Goal: Complete application form: Complete application form

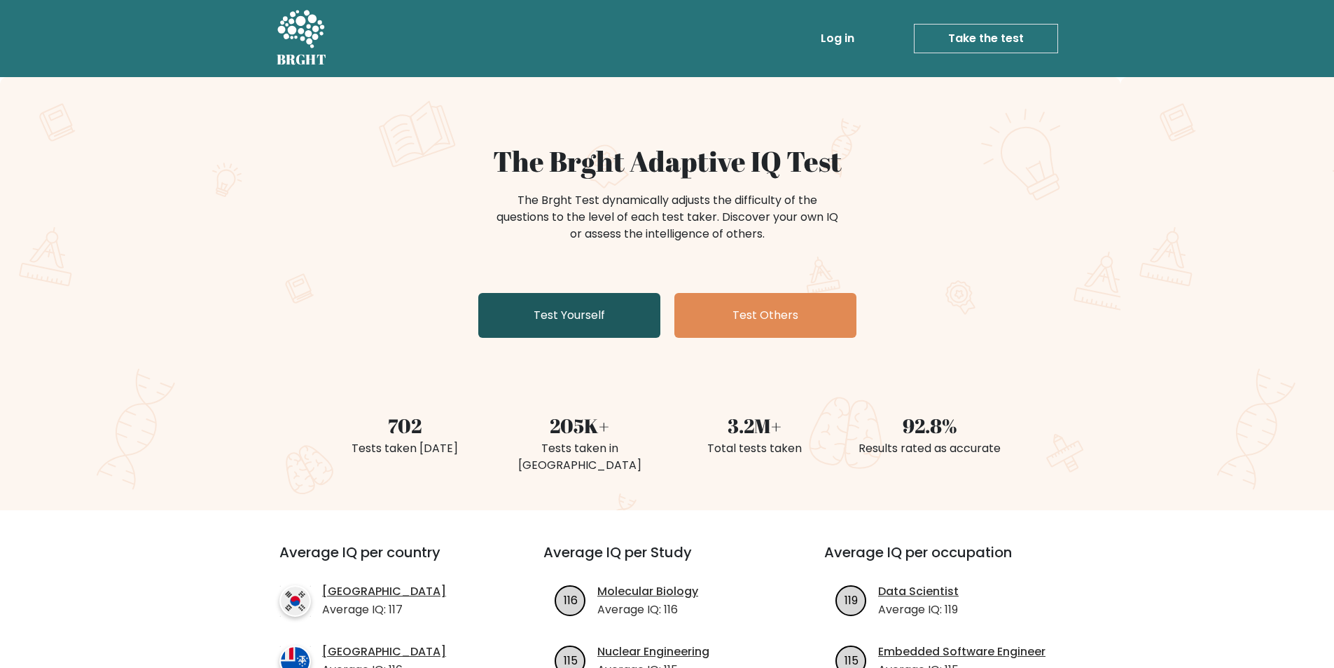
click at [555, 317] on link "Test Yourself" at bounding box center [569, 315] width 182 height 45
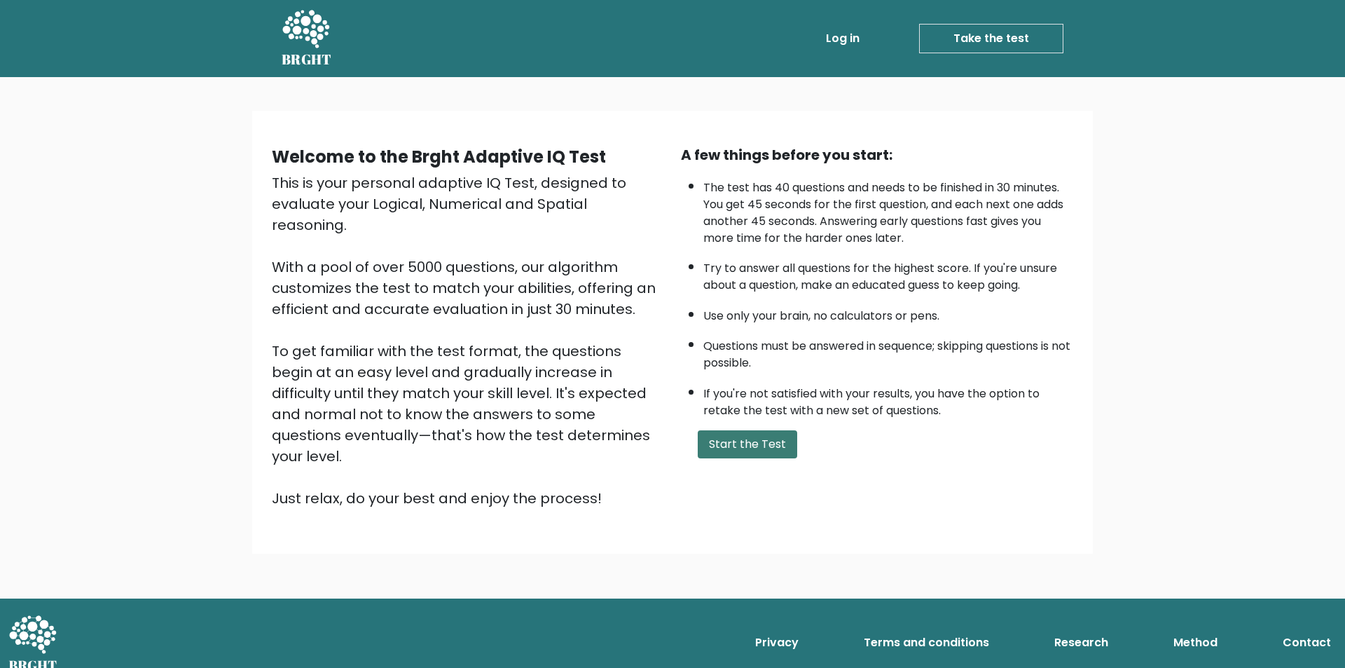
click at [757, 446] on button "Start the Test" at bounding box center [747, 444] width 99 height 28
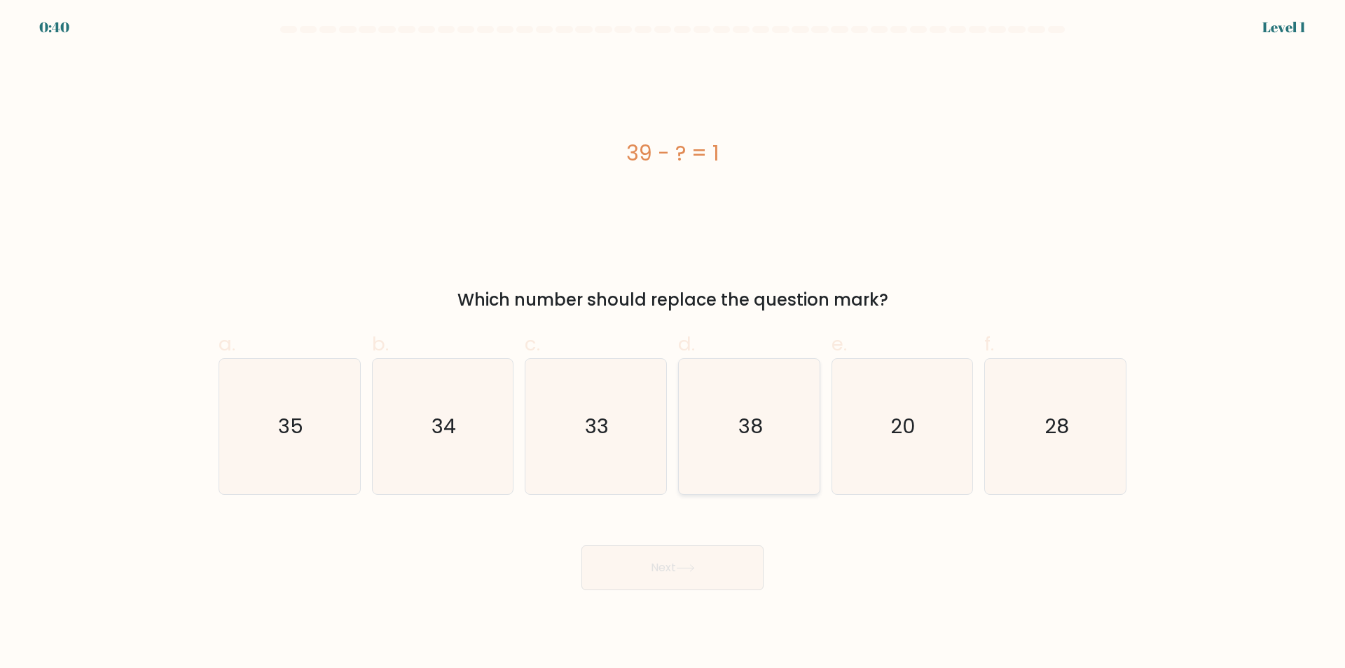
click at [757, 416] on text "38" at bounding box center [750, 427] width 25 height 28
click at [673, 343] on input "d. 38" at bounding box center [672, 338] width 1 height 9
radio input "true"
click at [677, 564] on button "Next" at bounding box center [672, 567] width 182 height 45
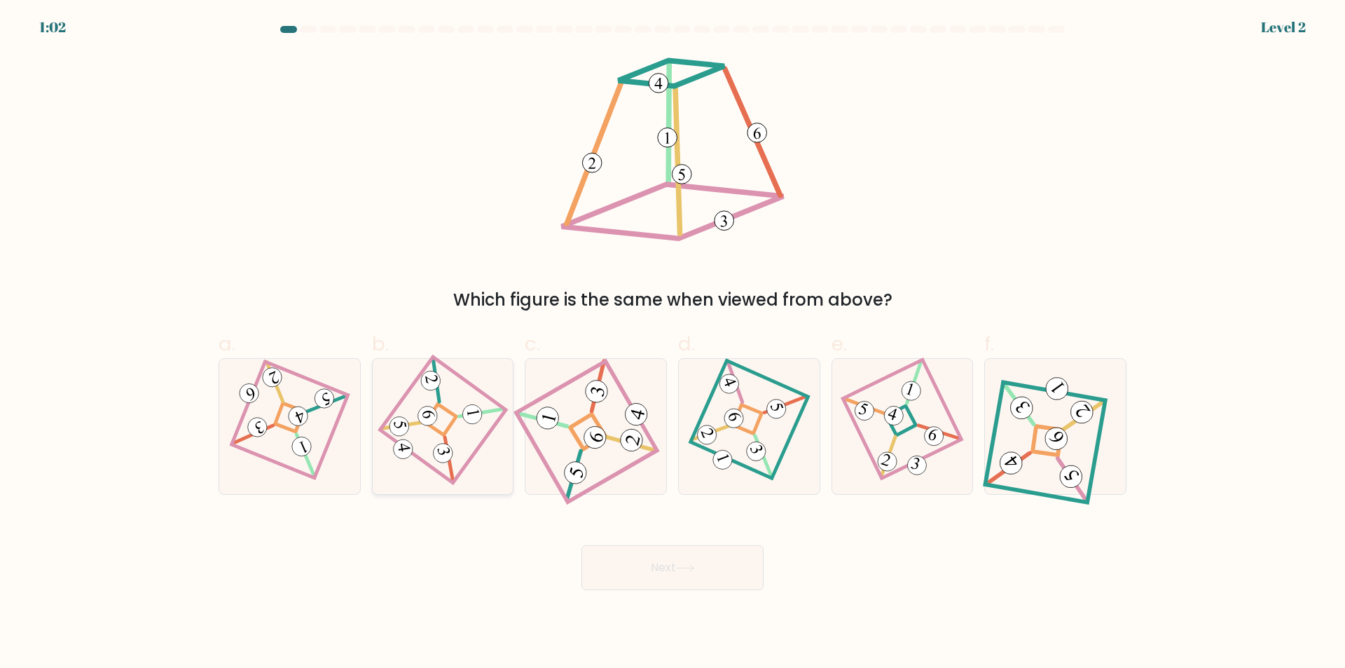
click at [474, 405] on 862 at bounding box center [472, 414] width 22 height 22
click at [672, 343] on input "b." at bounding box center [672, 338] width 1 height 9
radio input "true"
click at [703, 565] on button "Next" at bounding box center [672, 567] width 182 height 45
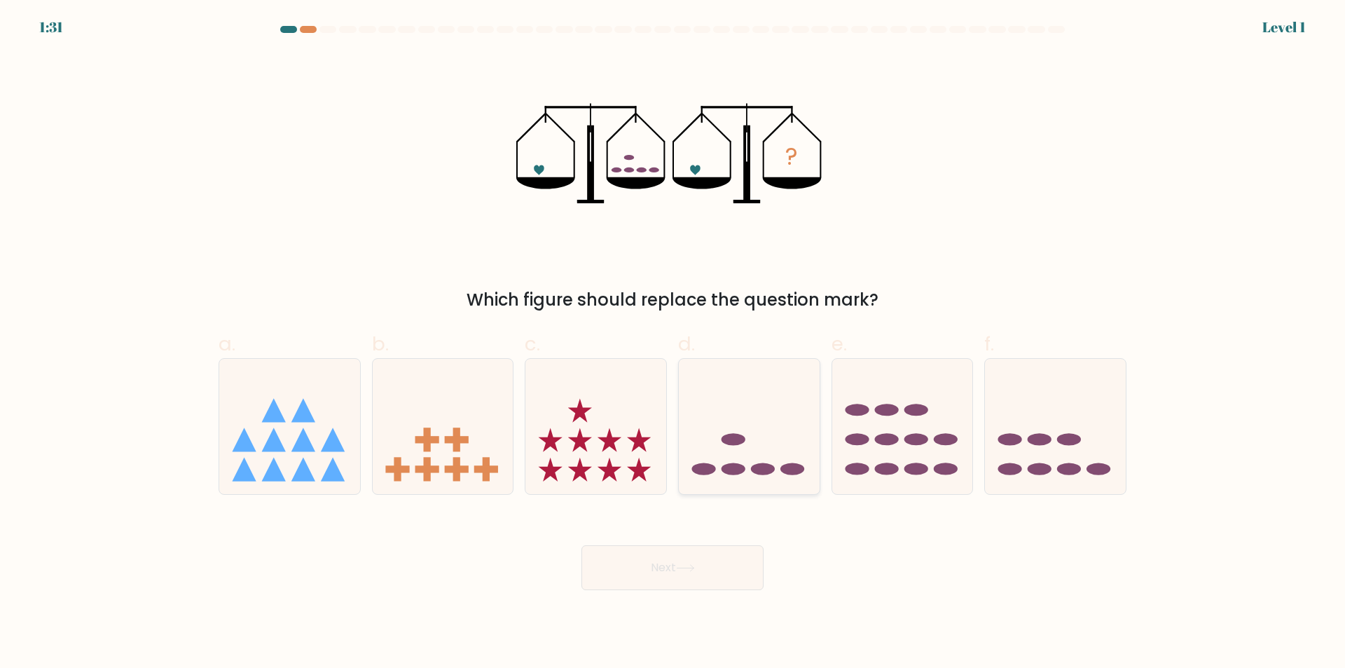
click at [735, 443] on ellipse at bounding box center [733, 439] width 24 height 12
click at [673, 343] on input "d." at bounding box center [672, 338] width 1 height 9
radio input "true"
click at [686, 565] on icon at bounding box center [685, 568] width 19 height 8
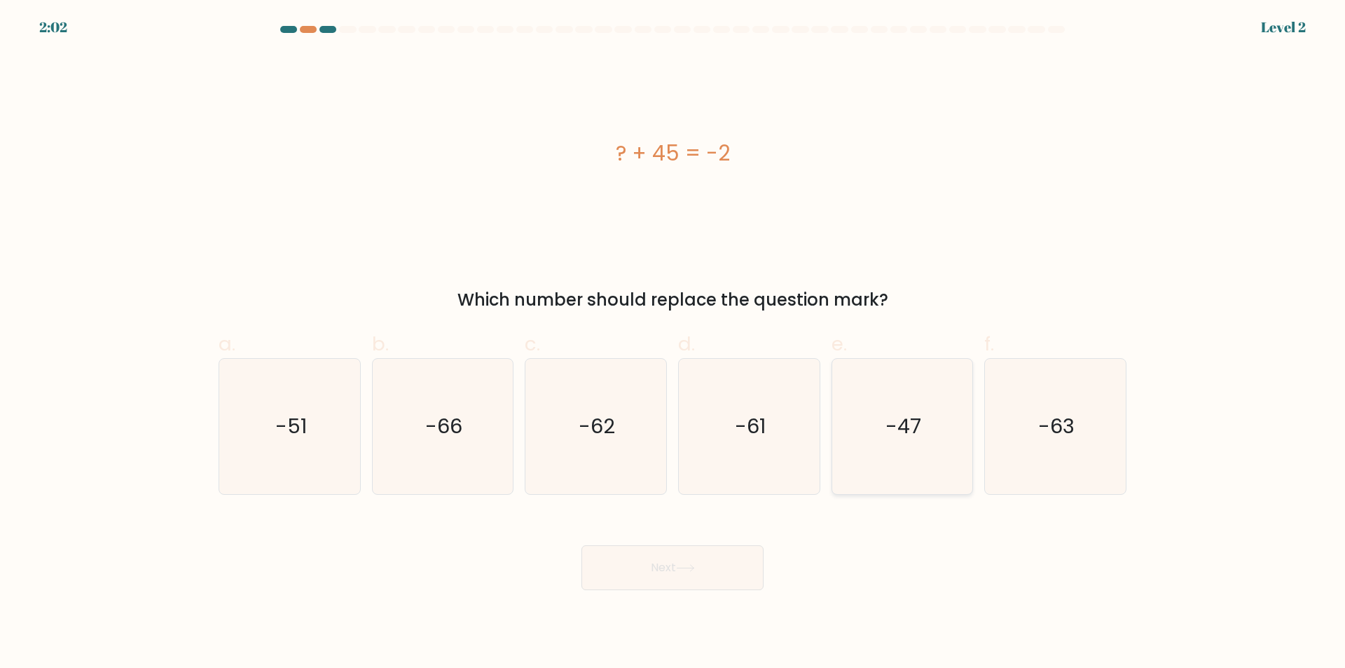
click at [892, 436] on text "-47" at bounding box center [903, 427] width 36 height 28
click at [673, 343] on input "e. -47" at bounding box center [672, 338] width 1 height 9
radio input "true"
click at [630, 567] on button "Next" at bounding box center [672, 567] width 182 height 45
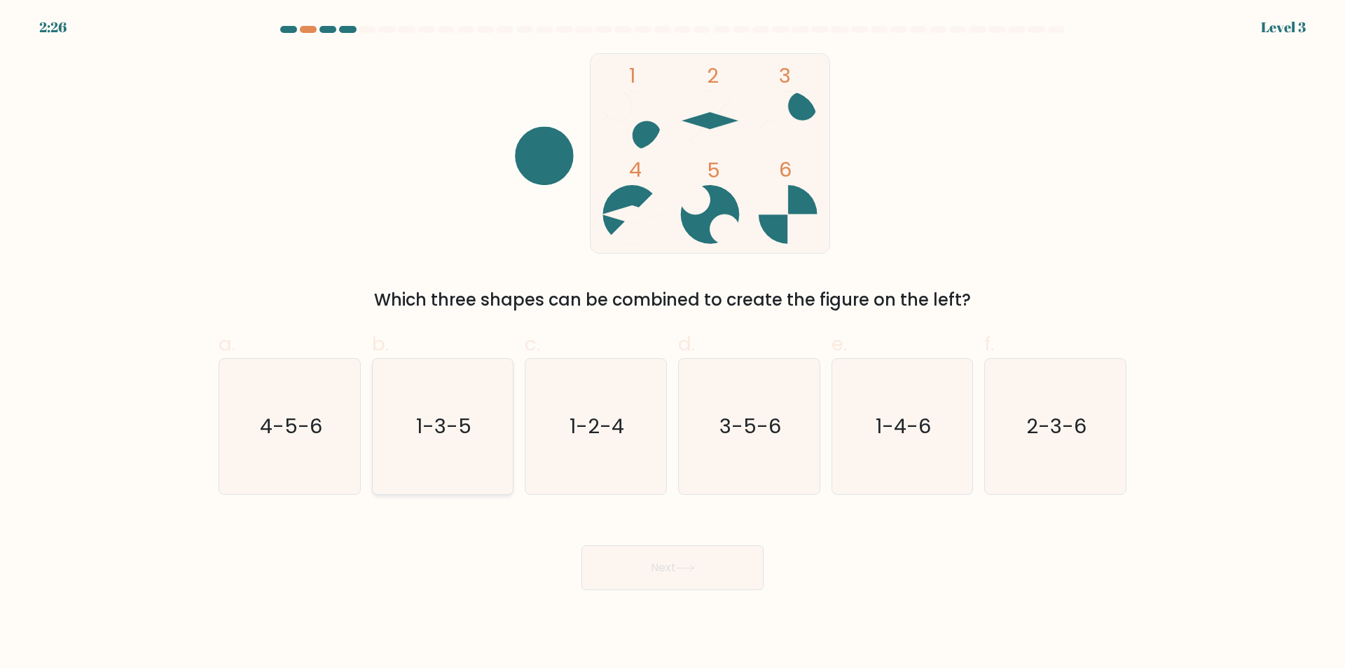
click at [448, 414] on text "1-3-5" at bounding box center [443, 427] width 55 height 28
click at [672, 343] on input "b. 1-3-5" at bounding box center [672, 338] width 1 height 9
radio input "true"
click at [642, 563] on button "Next" at bounding box center [672, 567] width 182 height 45
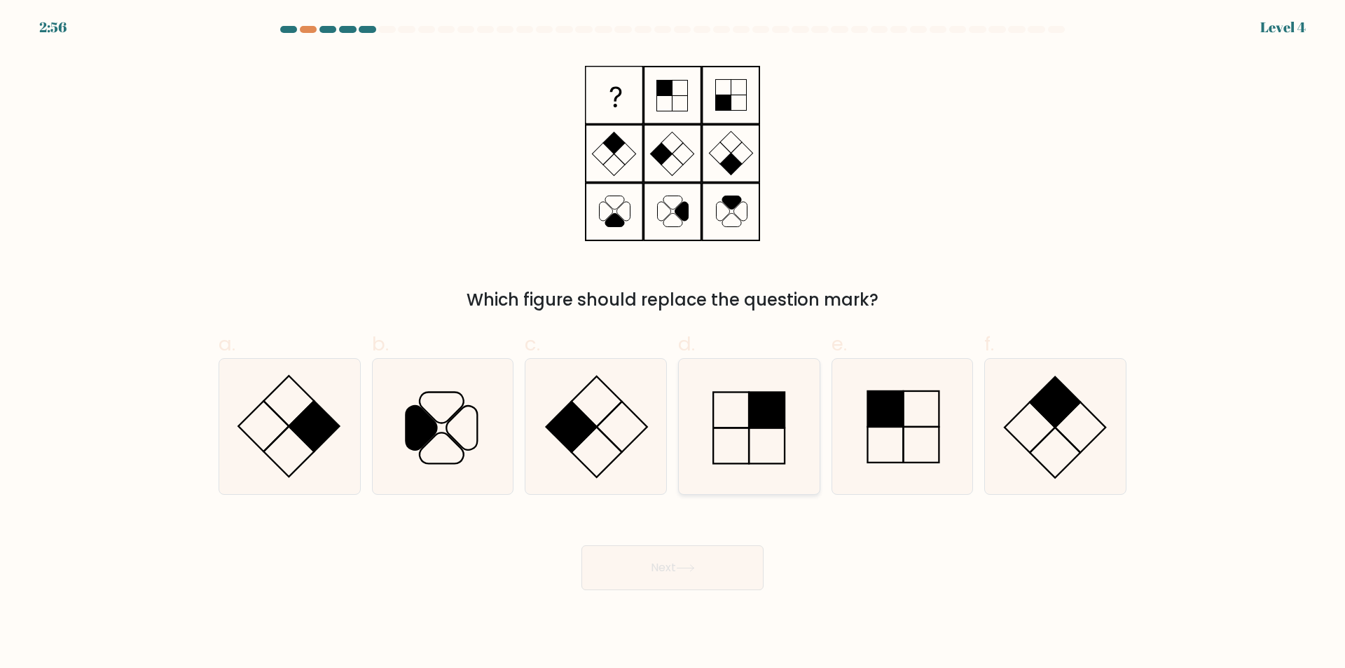
click at [767, 460] on icon at bounding box center [749, 426] width 135 height 135
click at [673, 343] on input "d." at bounding box center [672, 338] width 1 height 9
radio input "true"
click at [660, 560] on button "Next" at bounding box center [672, 567] width 182 height 45
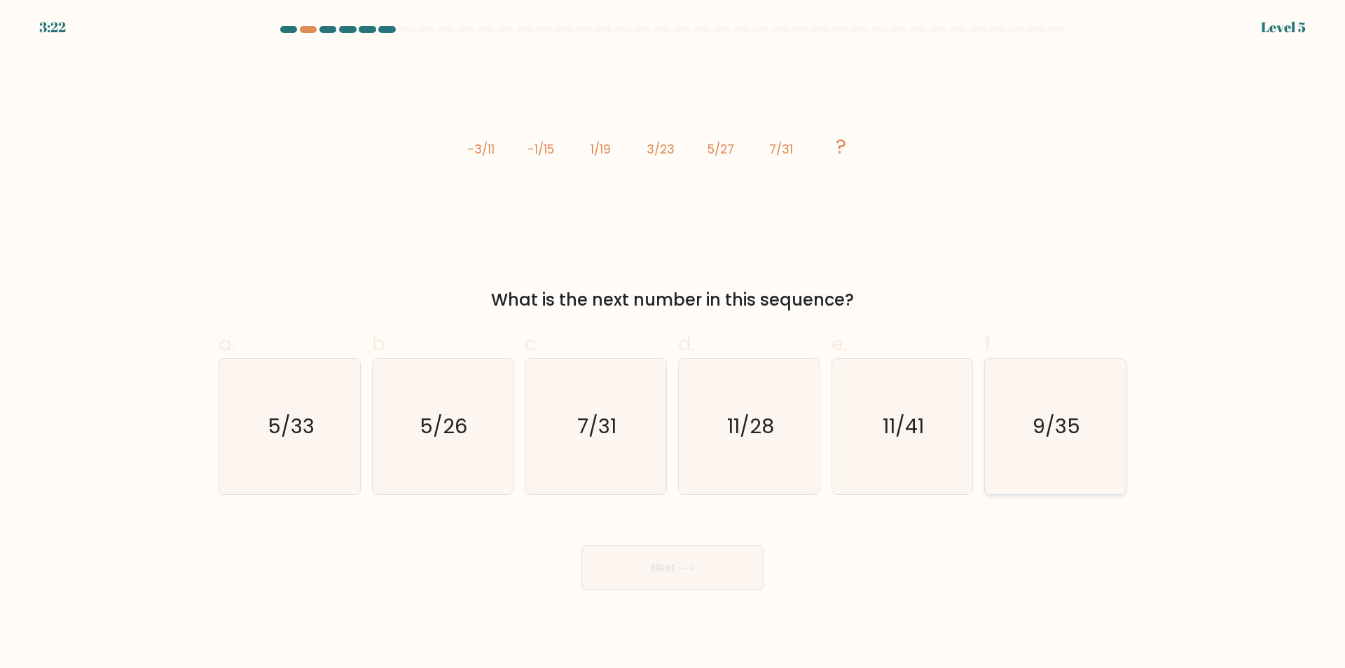
click at [1061, 414] on text "9/35" at bounding box center [1057, 427] width 48 height 28
click at [673, 343] on input "f. 9/35" at bounding box center [672, 338] width 1 height 9
radio input "true"
click at [640, 562] on button "Next" at bounding box center [672, 567] width 182 height 45
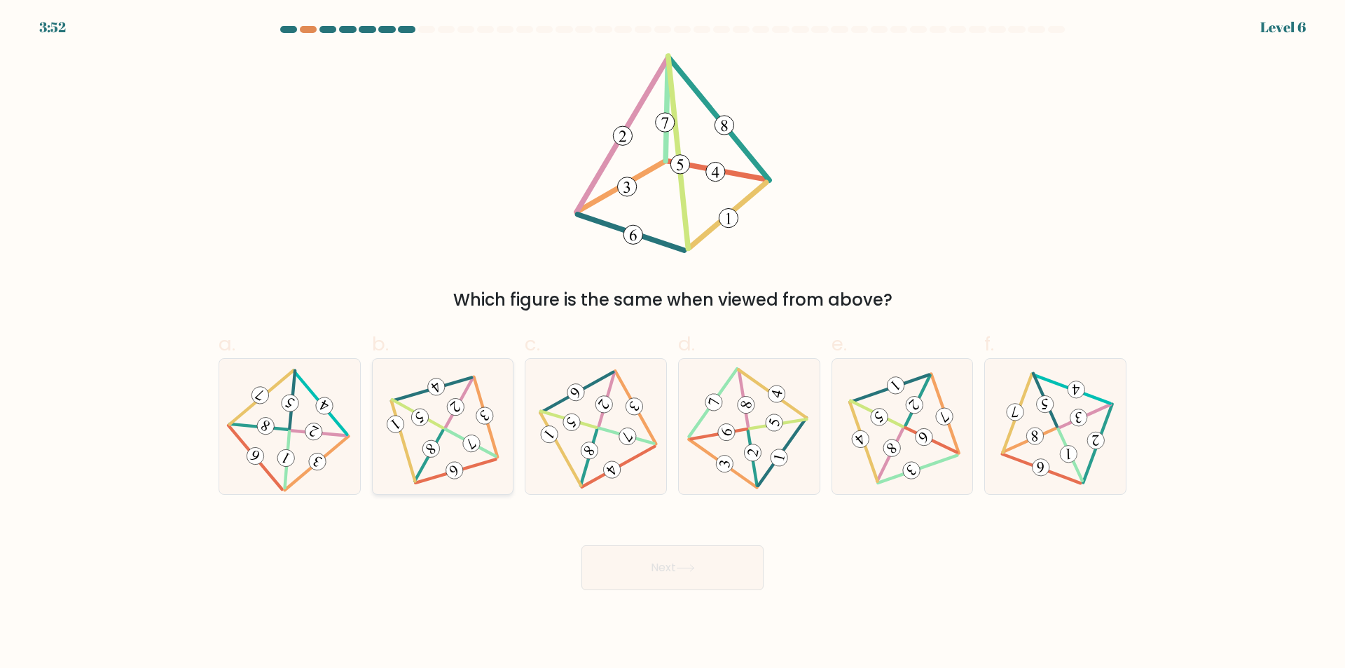
click at [423, 417] on 341 at bounding box center [420, 417] width 24 height 24
click at [672, 343] on input "b." at bounding box center [672, 338] width 1 height 9
radio input "true"
click at [661, 565] on button "Next" at bounding box center [672, 567] width 182 height 45
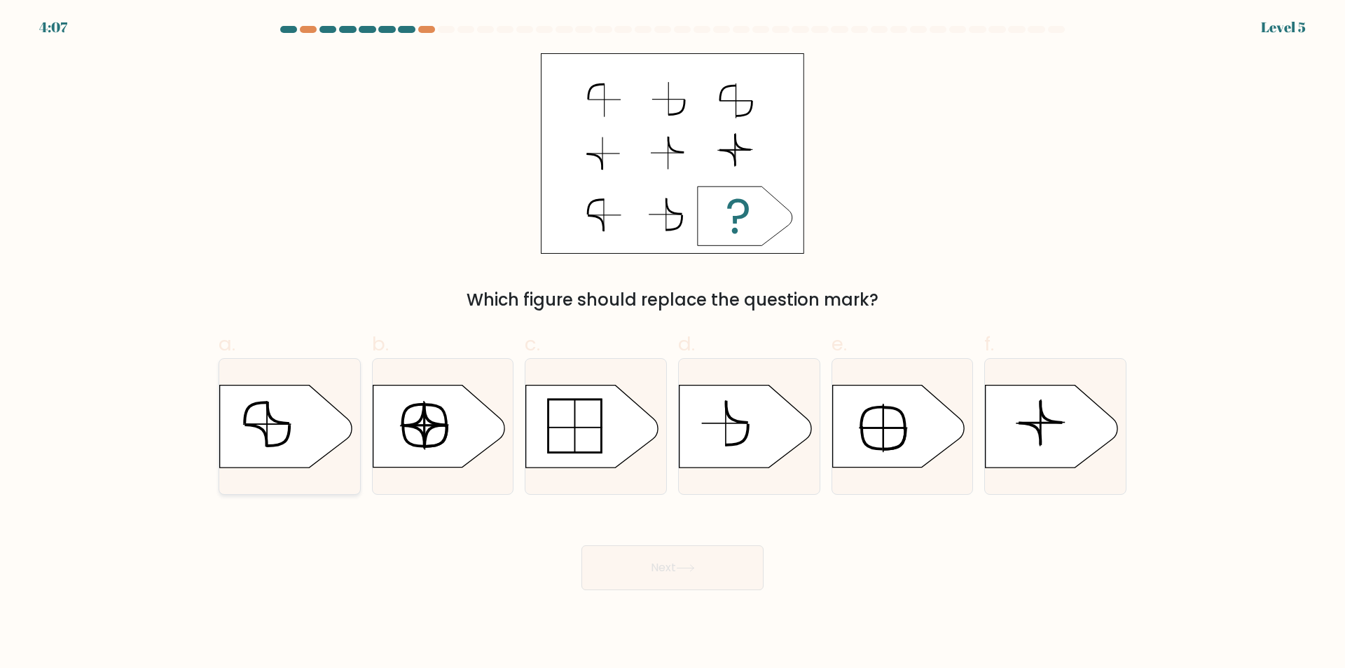
click at [300, 420] on icon at bounding box center [286, 426] width 132 height 82
click at [672, 343] on input "a." at bounding box center [672, 338] width 1 height 9
radio input "true"
click at [660, 562] on button "Next" at bounding box center [672, 567] width 182 height 45
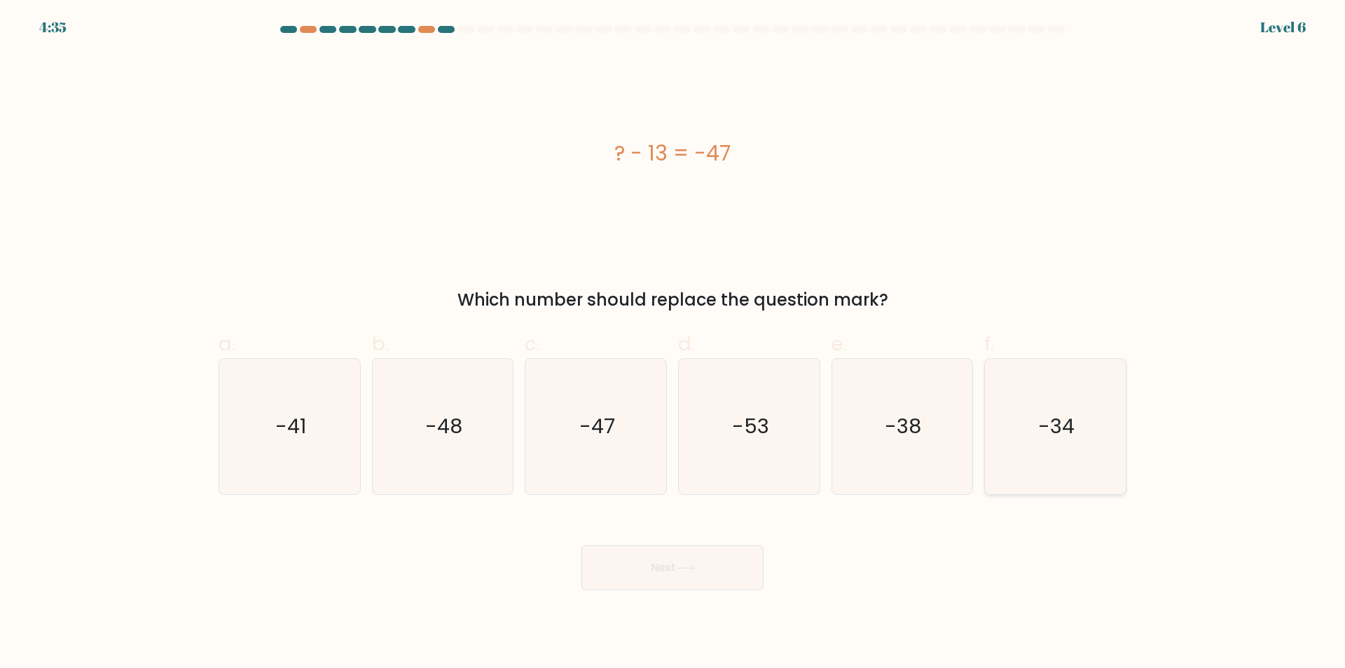
click at [1064, 407] on icon "-34" at bounding box center [1055, 426] width 135 height 135
click at [673, 343] on input "f. -34" at bounding box center [672, 338] width 1 height 9
radio input "true"
click at [684, 566] on icon at bounding box center [685, 568] width 19 height 8
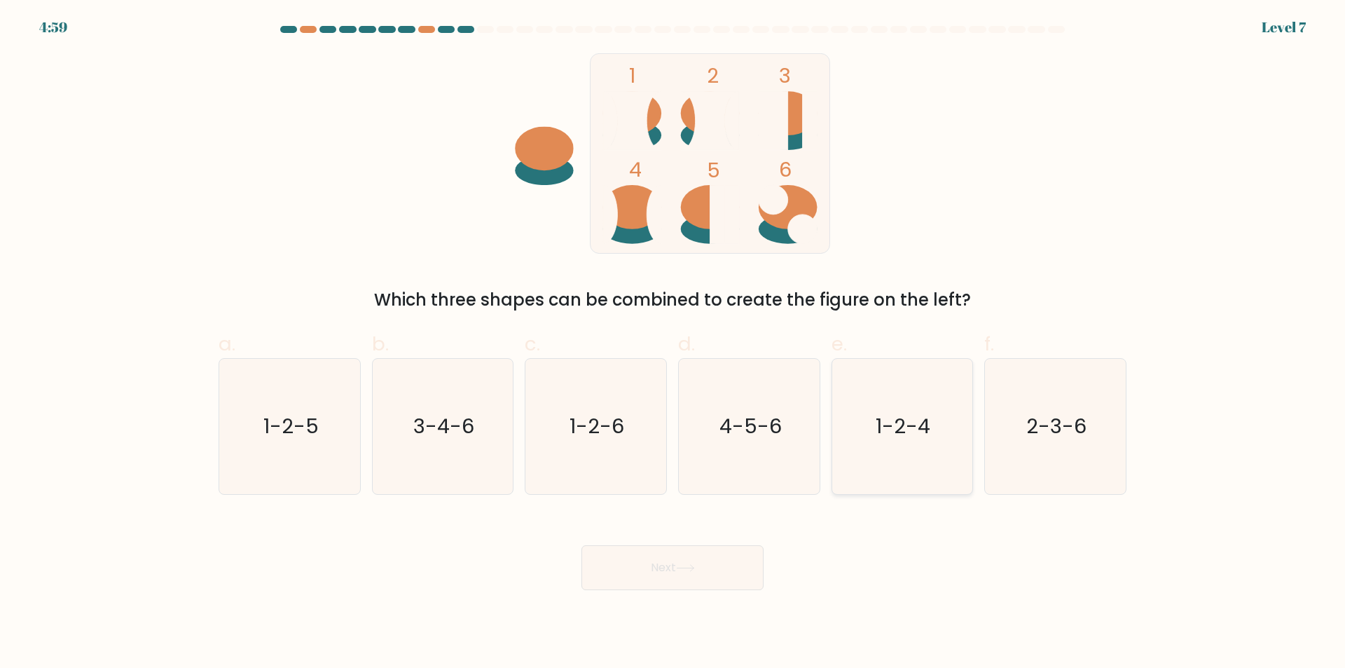
click at [872, 417] on icon "1-2-4" at bounding box center [901, 426] width 135 height 135
click at [673, 343] on input "e. 1-2-4" at bounding box center [672, 338] width 1 height 9
radio input "true"
click at [645, 575] on button "Next" at bounding box center [672, 567] width 182 height 45
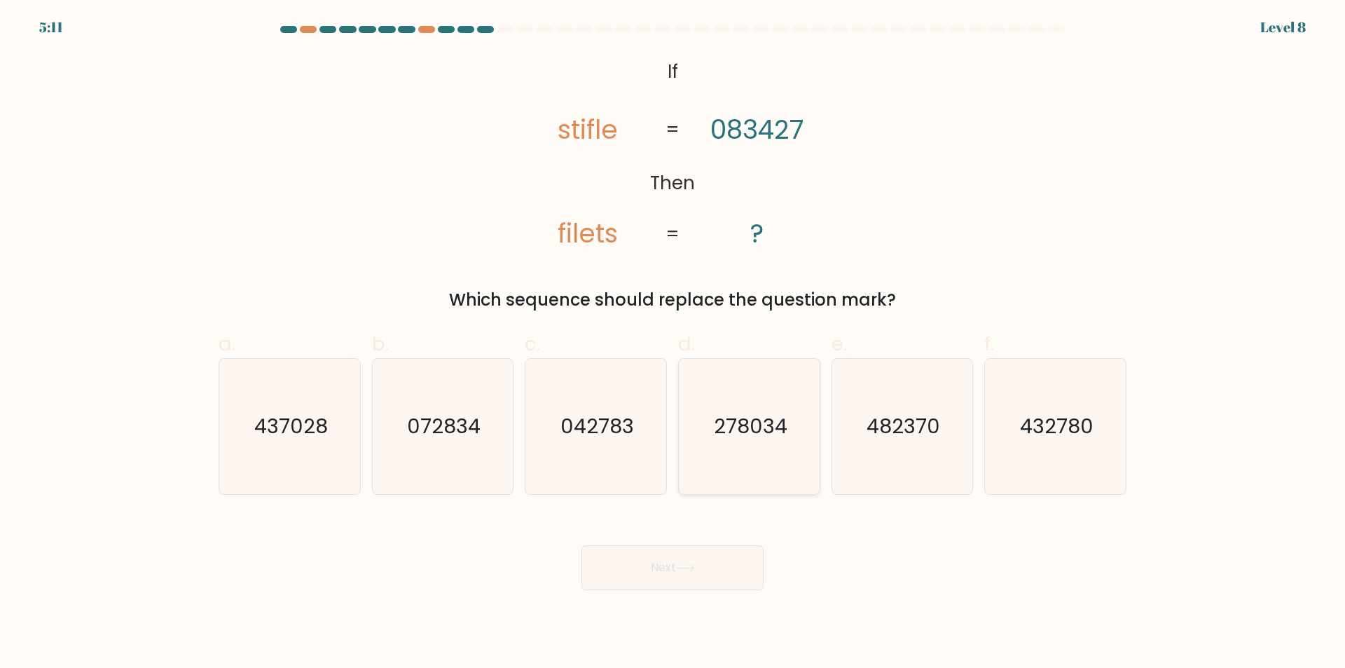
click at [784, 436] on text "278034" at bounding box center [751, 427] width 74 height 28
click at [673, 343] on input "d. 278034" at bounding box center [672, 338] width 1 height 9
radio input "true"
click at [695, 546] on button "Next" at bounding box center [672, 567] width 182 height 45
click at [699, 551] on button "Next" at bounding box center [672, 567] width 182 height 45
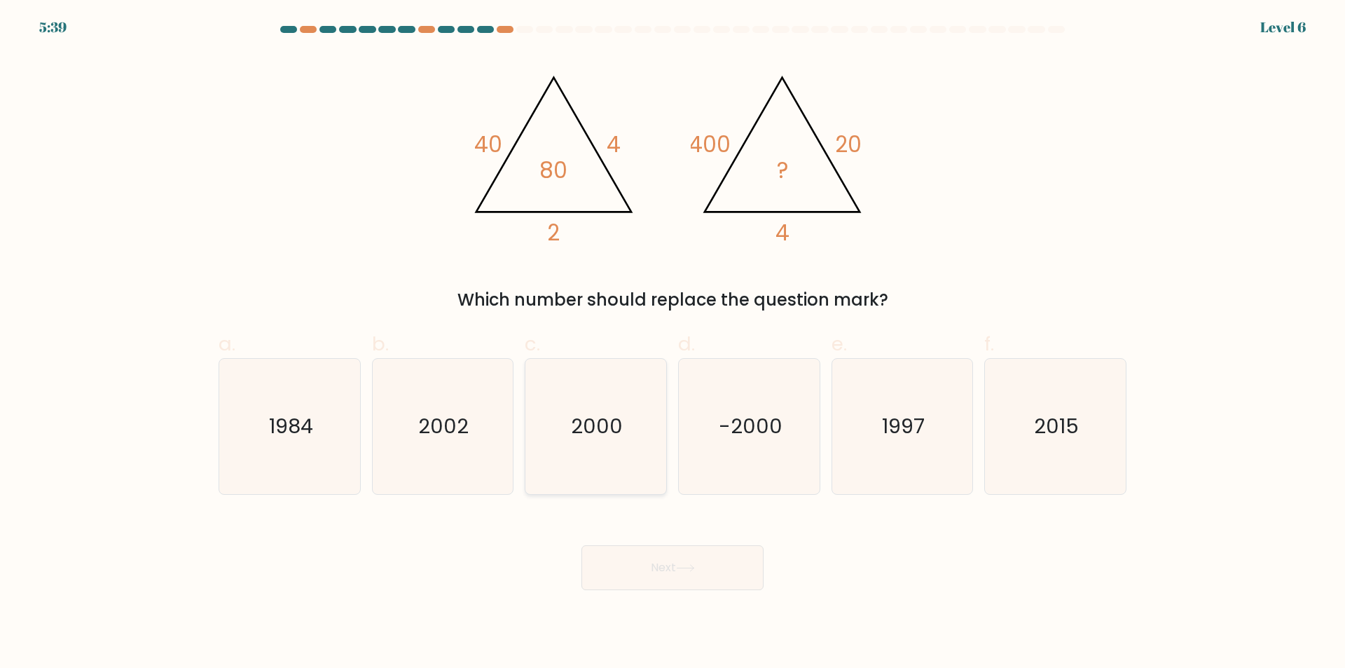
click at [585, 431] on text "2000" at bounding box center [598, 427] width 52 height 28
click at [672, 343] on input "c. 2000" at bounding box center [672, 338] width 1 height 9
radio input "true"
click at [670, 554] on button "Next" at bounding box center [672, 567] width 182 height 45
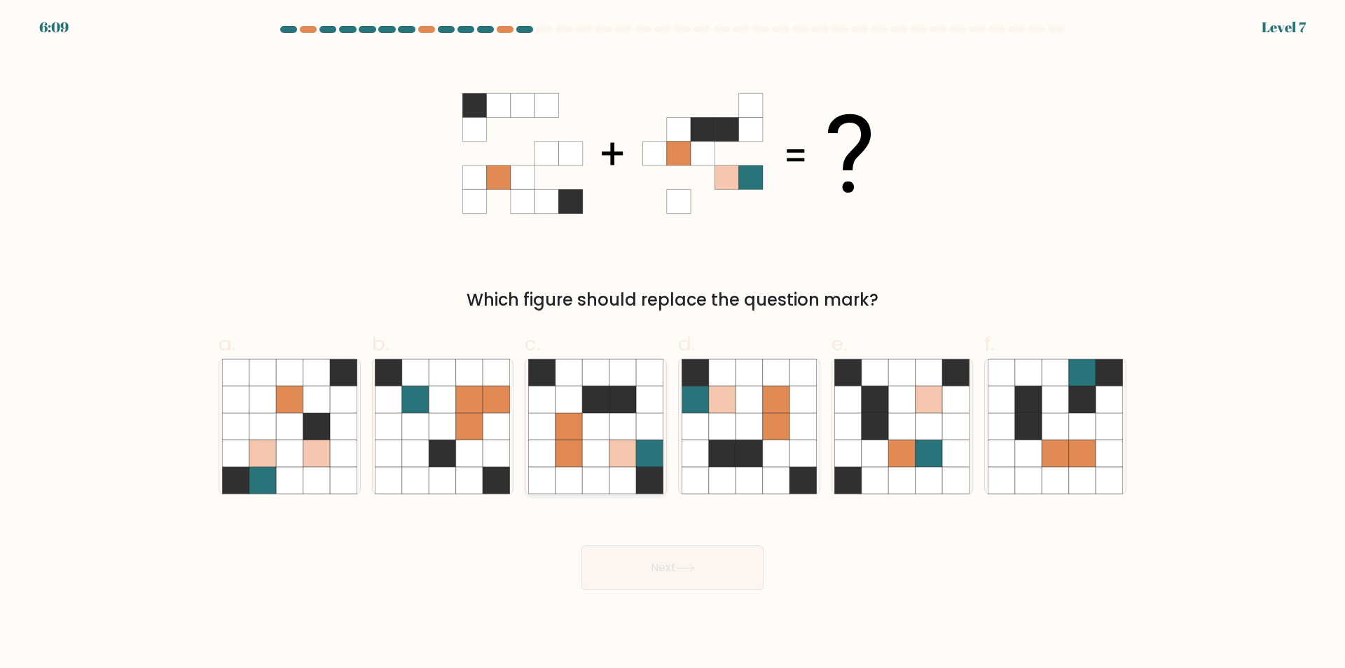
click at [593, 449] on icon at bounding box center [595, 453] width 27 height 27
click at [672, 343] on input "c." at bounding box center [672, 338] width 1 height 9
radio input "true"
click at [635, 569] on button "Next" at bounding box center [672, 567] width 182 height 45
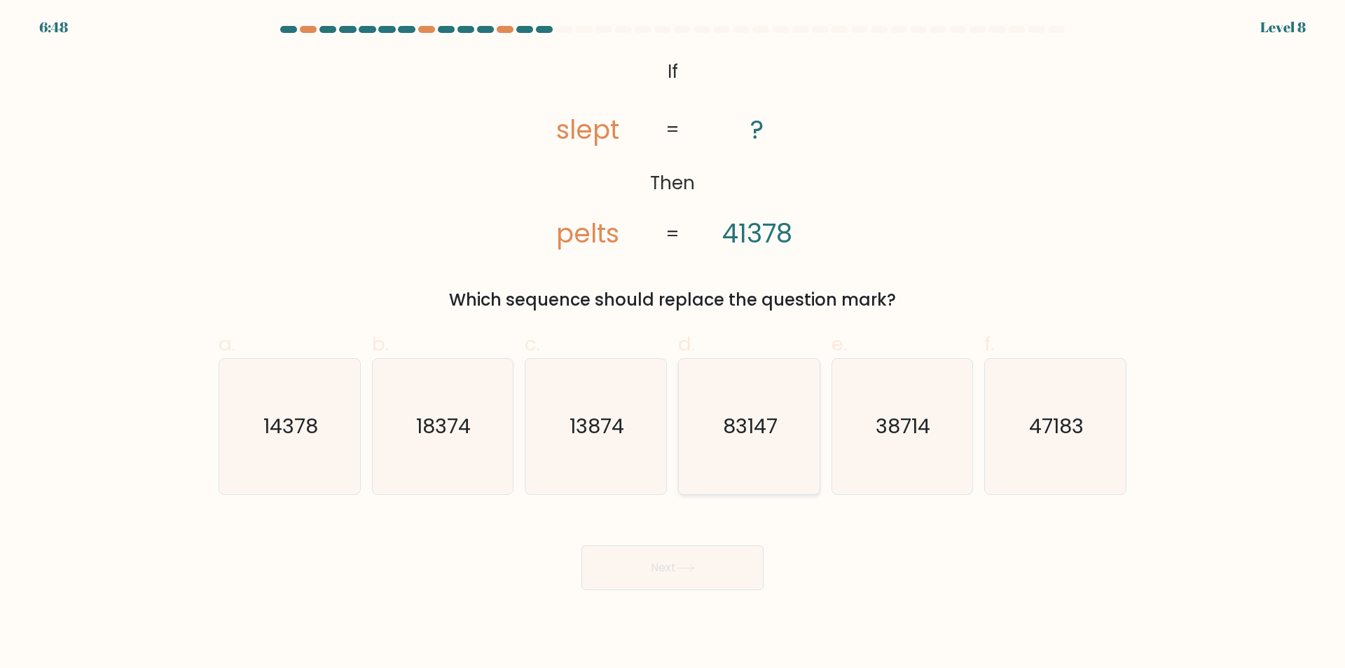
click at [751, 424] on text "83147" at bounding box center [750, 427] width 55 height 28
click at [673, 343] on input "d. 83147" at bounding box center [672, 338] width 1 height 9
radio input "true"
click at [711, 565] on button "Next" at bounding box center [672, 567] width 182 height 45
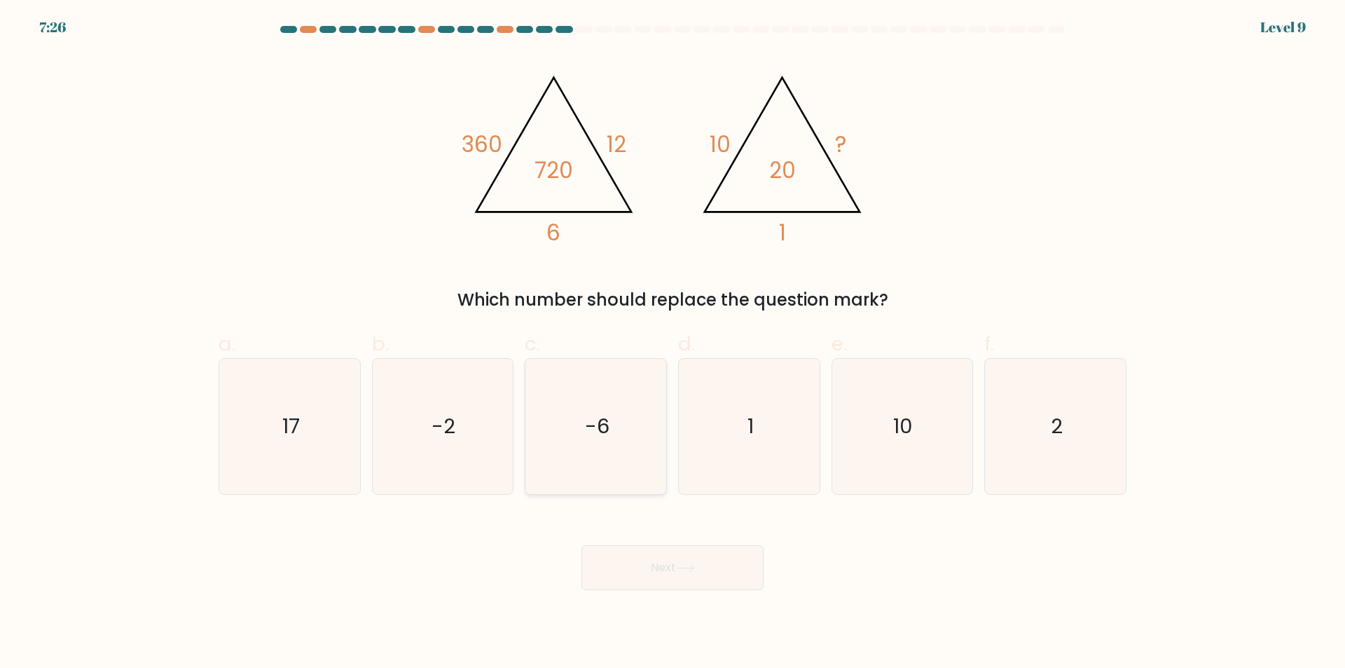
click at [627, 431] on icon "-6" at bounding box center [595, 426] width 135 height 135
click at [672, 343] on input "c. -6" at bounding box center [672, 338] width 1 height 9
radio input "true"
click at [700, 561] on button "Next" at bounding box center [672, 567] width 182 height 45
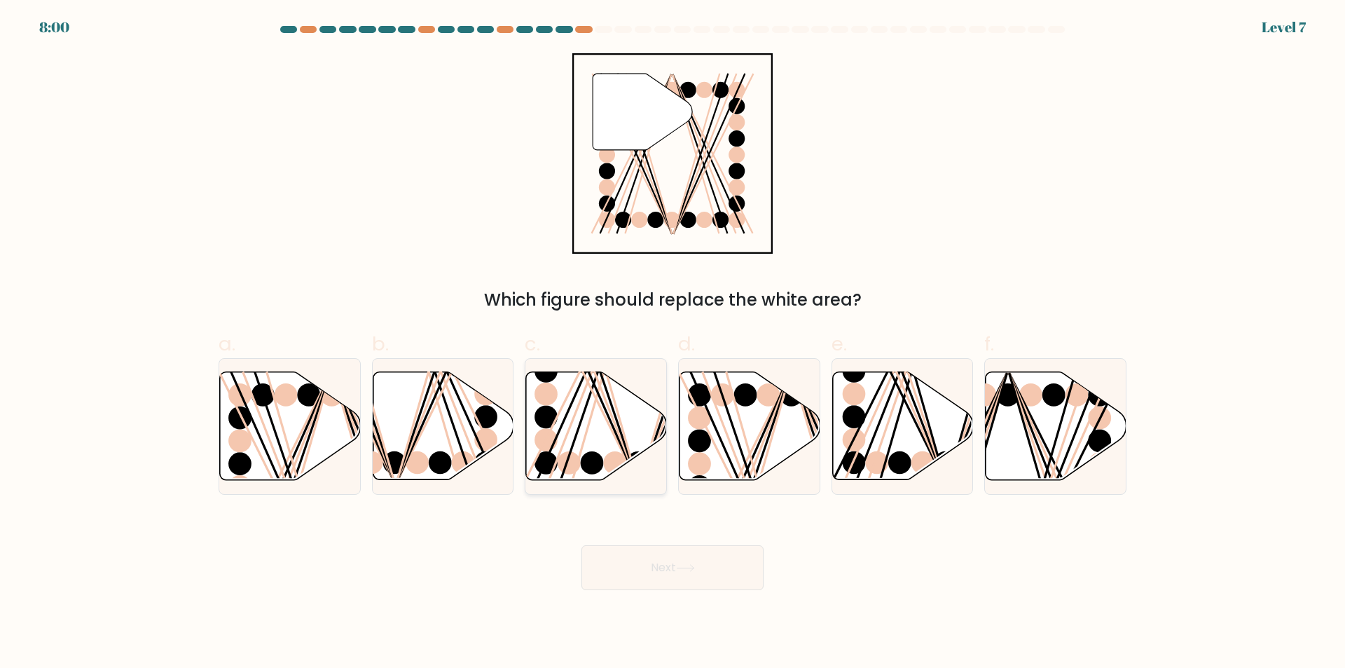
click at [588, 420] on icon at bounding box center [596, 426] width 141 height 108
click at [672, 343] on input "c." at bounding box center [672, 338] width 1 height 9
radio input "true"
click at [628, 569] on button "Next" at bounding box center [672, 567] width 182 height 45
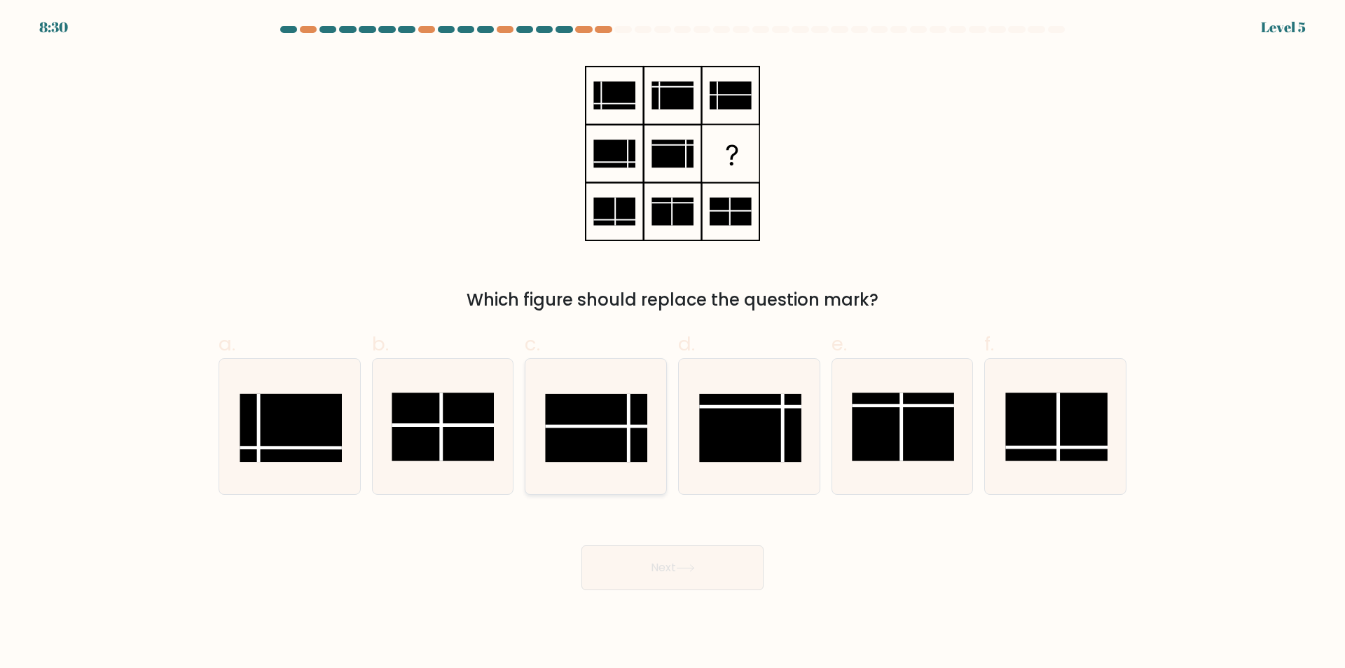
click at [627, 417] on rect at bounding box center [597, 428] width 102 height 68
click at [672, 343] on input "c." at bounding box center [672, 338] width 1 height 9
radio input "true"
click at [661, 561] on button "Next" at bounding box center [672, 567] width 182 height 45
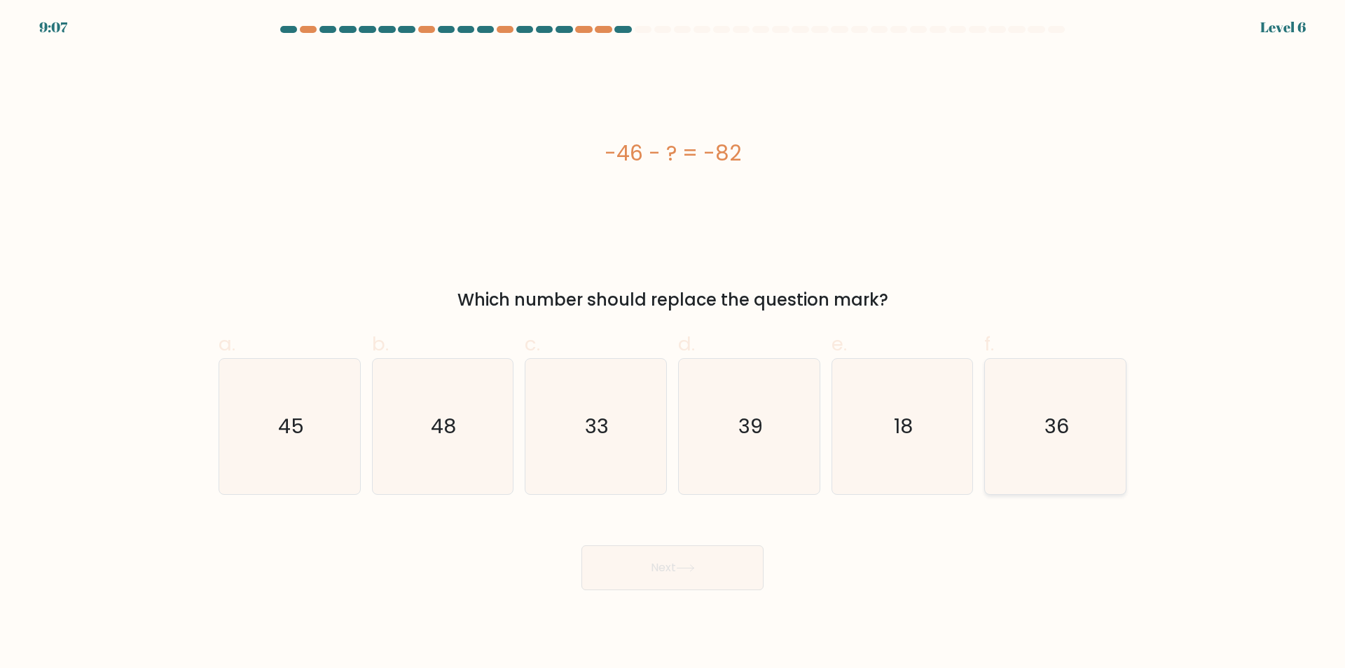
click at [1054, 426] on text "36" at bounding box center [1056, 427] width 25 height 28
click at [673, 343] on input "f. 36" at bounding box center [672, 338] width 1 height 9
radio input "true"
click at [715, 573] on button "Next" at bounding box center [672, 567] width 182 height 45
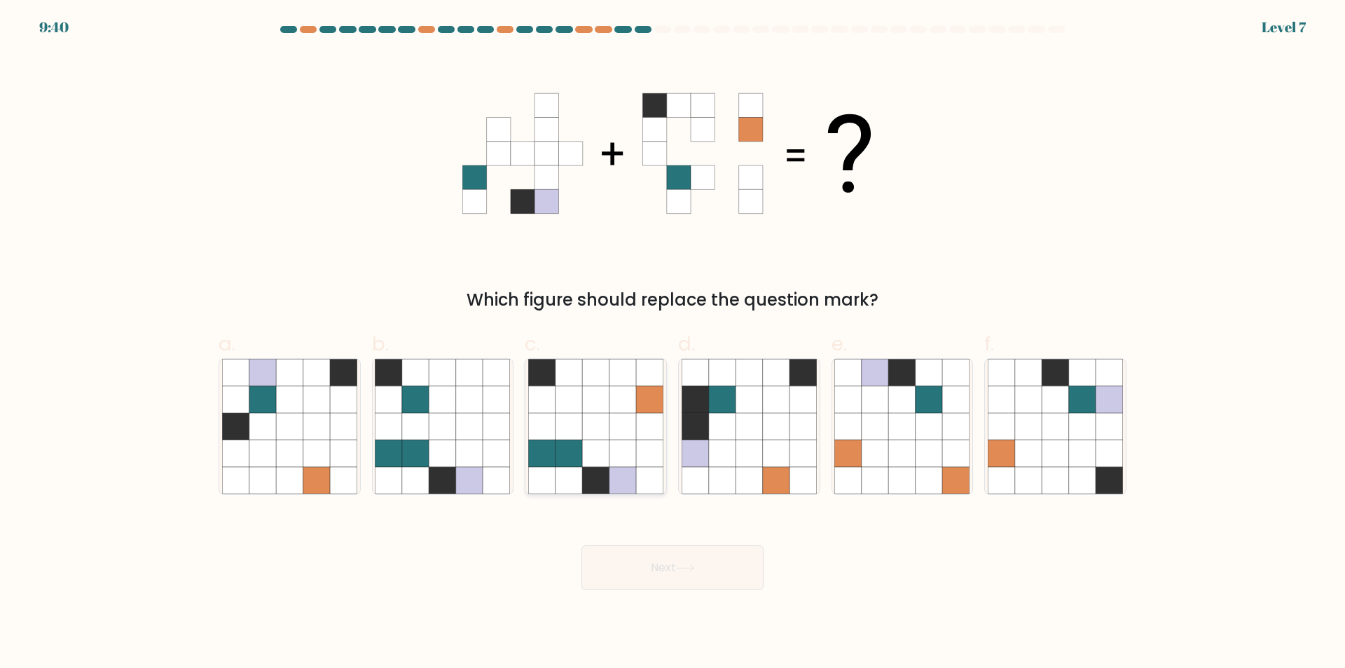
click at [628, 416] on icon at bounding box center [622, 426] width 27 height 27
click at [672, 343] on input "c." at bounding box center [672, 338] width 1 height 9
radio input "true"
click at [707, 581] on button "Next" at bounding box center [672, 567] width 182 height 45
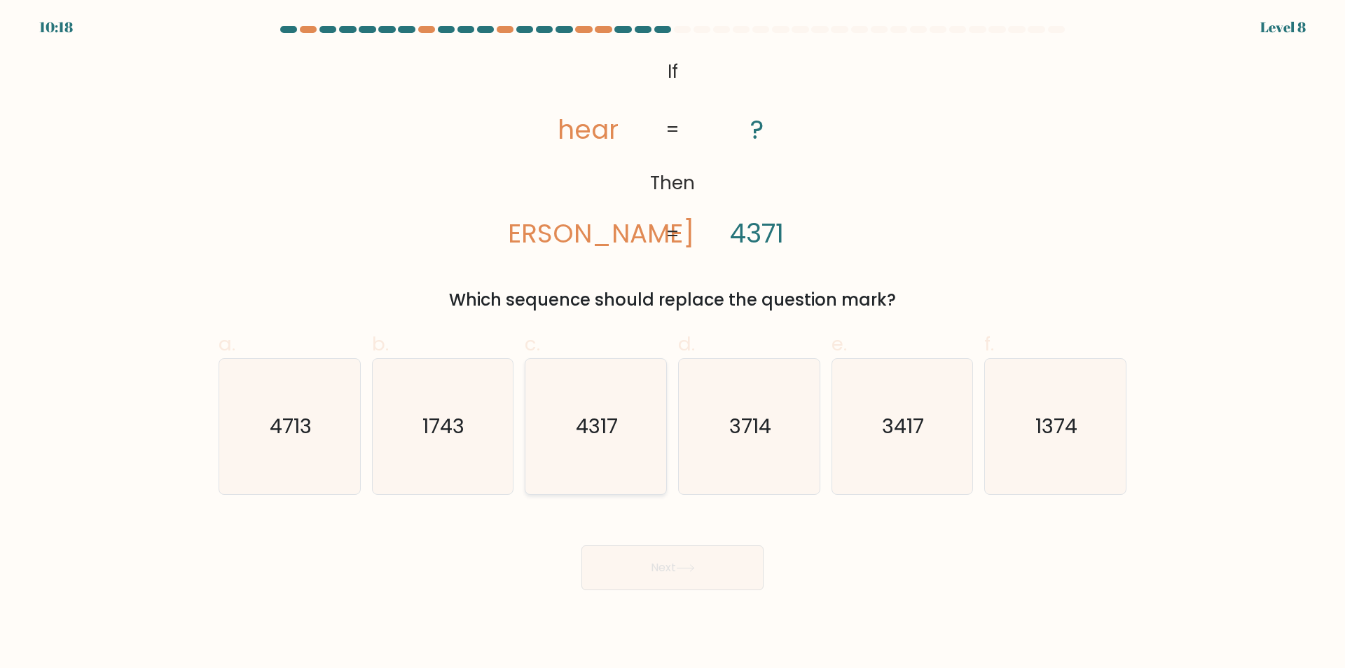
drag, startPoint x: 607, startPoint y: 426, endPoint x: 619, endPoint y: 432, distance: 13.5
click at [608, 426] on text "4317" at bounding box center [597, 427] width 42 height 28
click at [672, 343] on input "c. 4317" at bounding box center [672, 338] width 1 height 9
radio input "true"
click at [667, 574] on button "Next" at bounding box center [672, 567] width 182 height 45
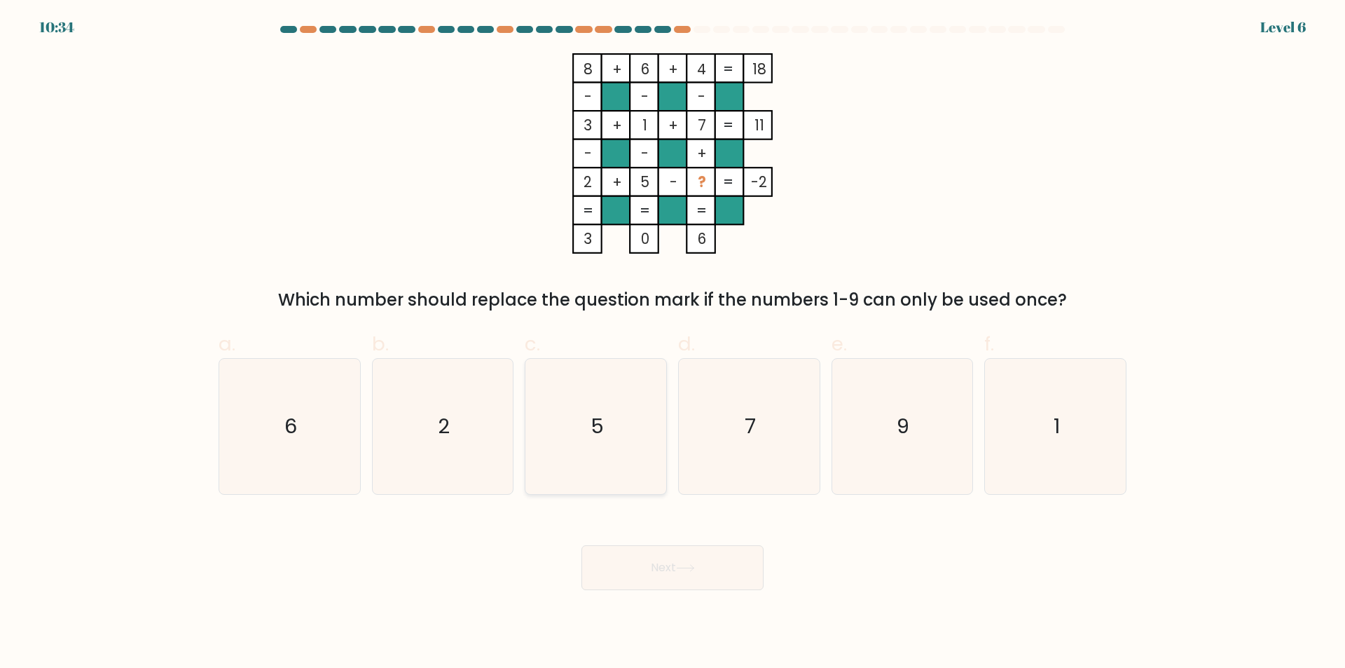
click at [560, 428] on icon "5" at bounding box center [595, 426] width 135 height 135
click at [672, 343] on input "c. 5" at bounding box center [672, 338] width 1 height 9
radio input "true"
click at [790, 419] on icon "7" at bounding box center [749, 426] width 135 height 135
click at [673, 343] on input "d. 7" at bounding box center [672, 338] width 1 height 9
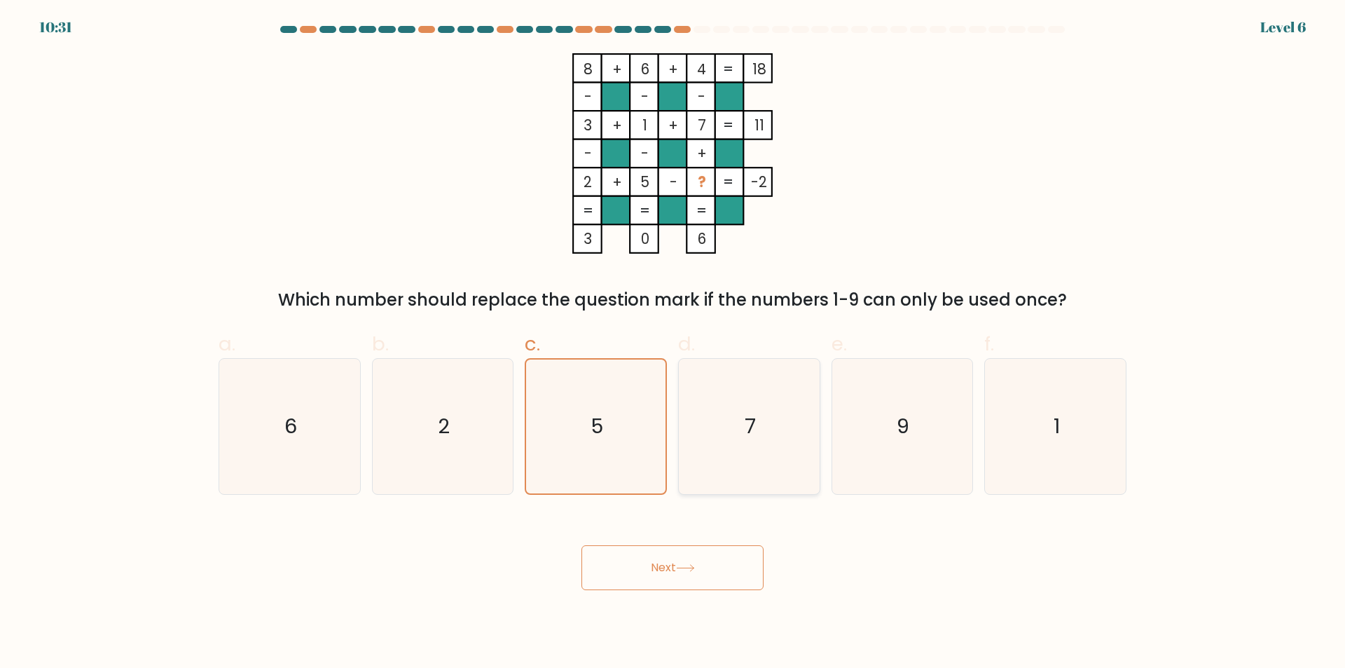
radio input "true"
click at [710, 554] on button "Next" at bounding box center [672, 567] width 182 height 45
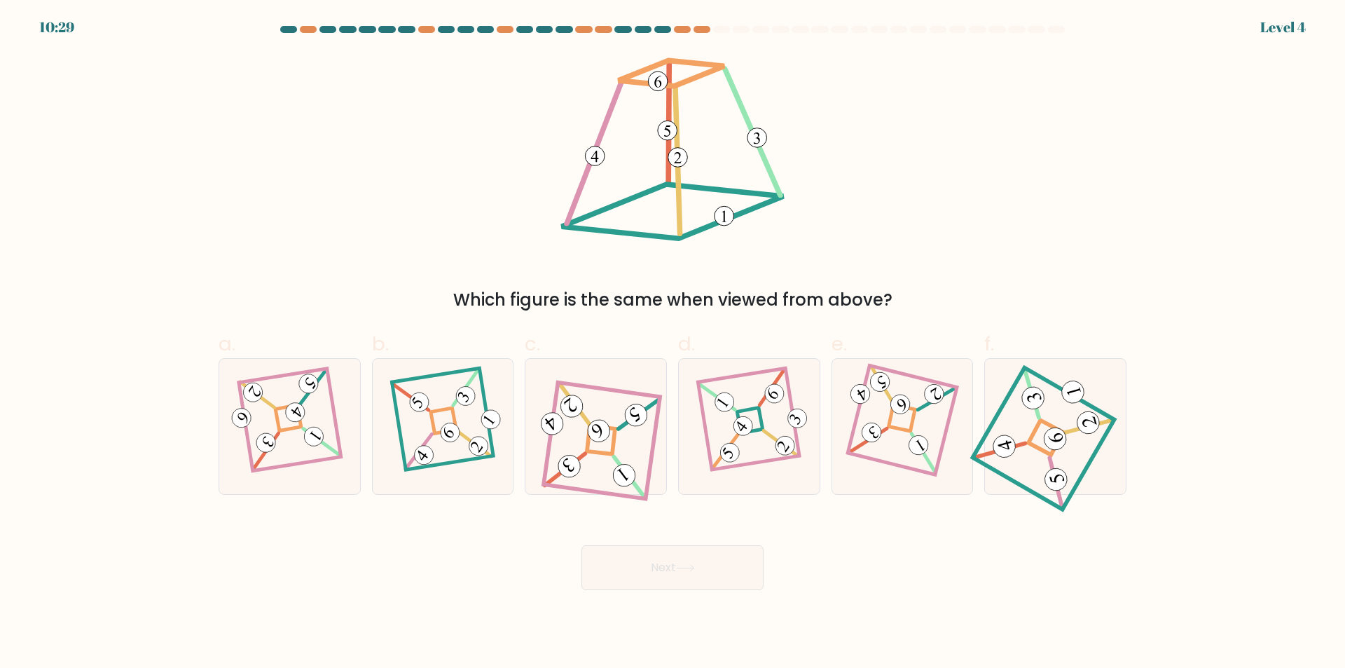
click at [709, 566] on button "Next" at bounding box center [672, 567] width 182 height 45
click at [1069, 415] on icon at bounding box center [1055, 427] width 125 height 108
click at [673, 343] on input "f." at bounding box center [672, 338] width 1 height 9
radio input "true"
click at [666, 556] on button "Next" at bounding box center [672, 567] width 182 height 45
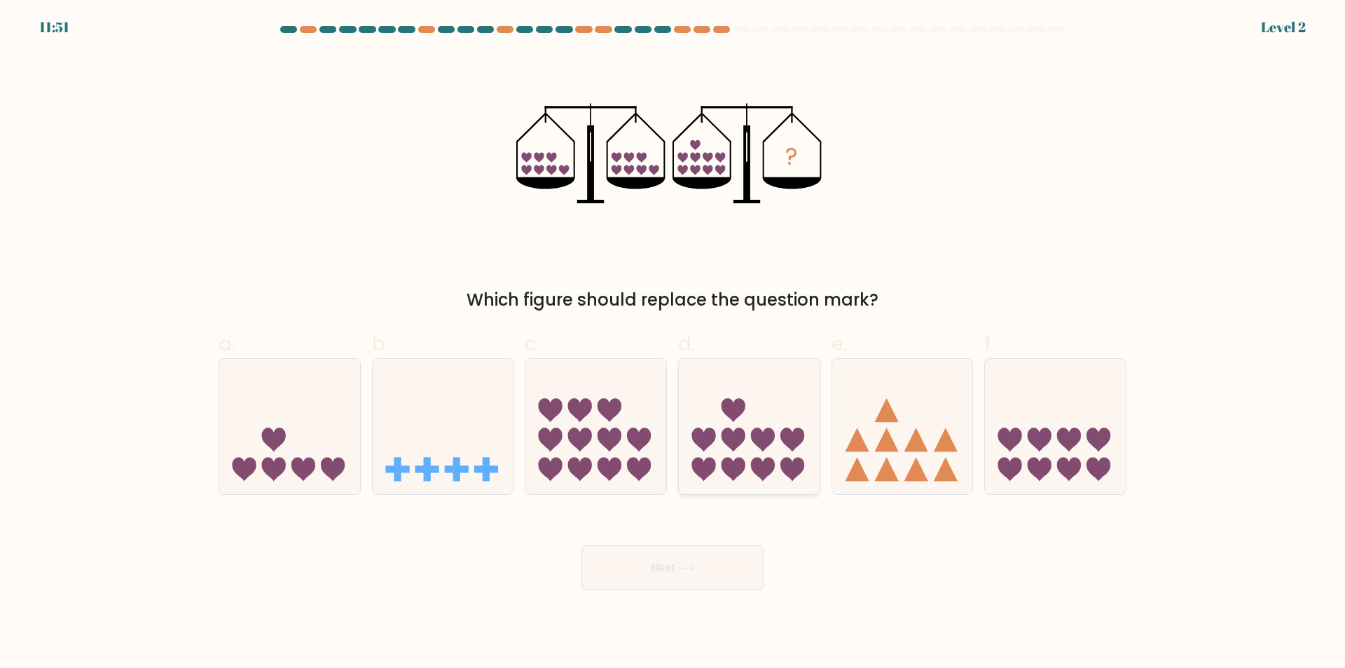
click at [696, 441] on icon at bounding box center [703, 439] width 24 height 24
click at [673, 343] on input "d." at bounding box center [672, 338] width 1 height 9
radio input "true"
click at [661, 558] on button "Next" at bounding box center [672, 567] width 182 height 45
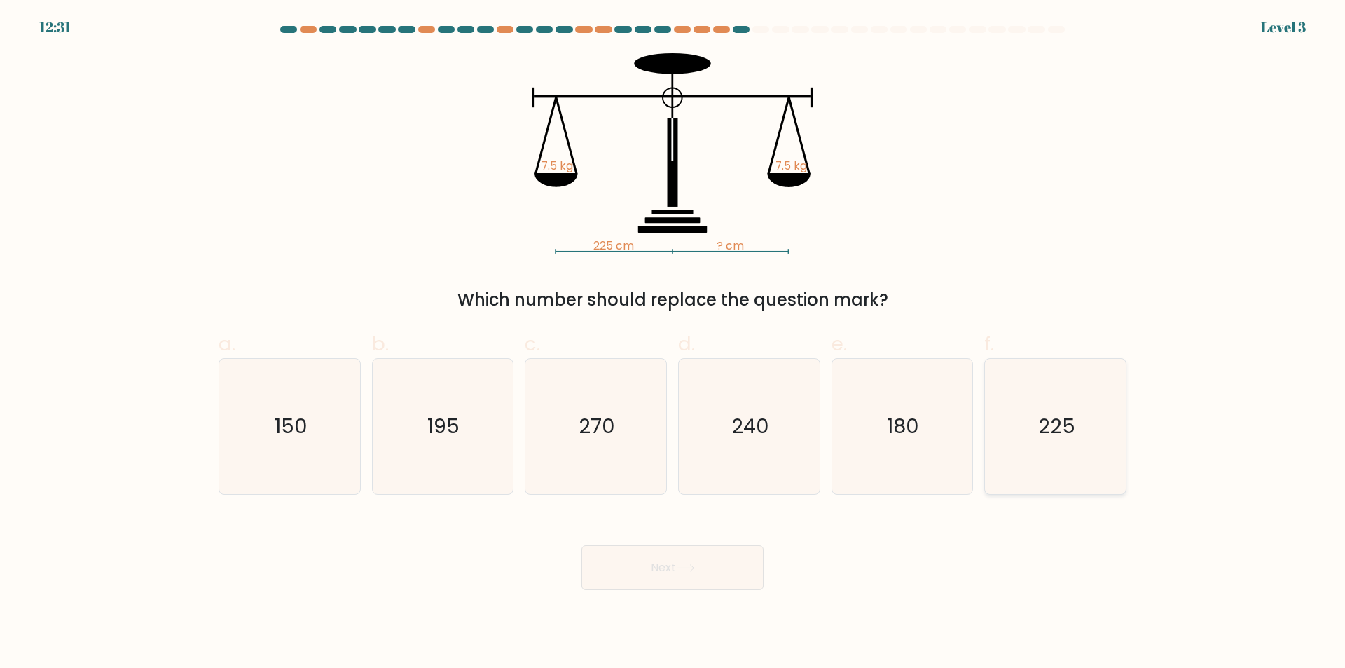
click at [1002, 443] on icon "225" at bounding box center [1055, 426] width 135 height 135
click at [673, 343] on input "f. 225" at bounding box center [672, 338] width 1 height 9
radio input "true"
click at [686, 565] on icon at bounding box center [685, 568] width 19 height 8
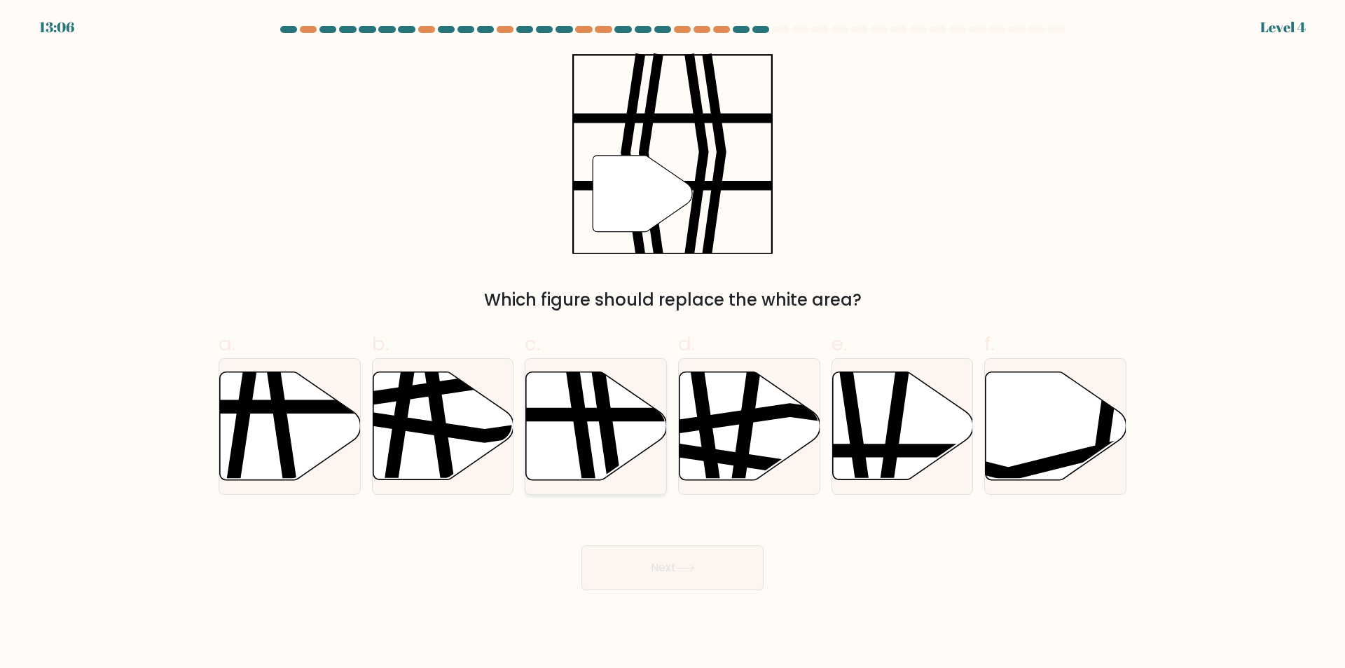
click at [614, 415] on line at bounding box center [639, 415] width 284 height 0
click at [672, 343] on input "c." at bounding box center [672, 338] width 1 height 9
radio input "true"
click at [681, 565] on icon at bounding box center [685, 568] width 19 height 8
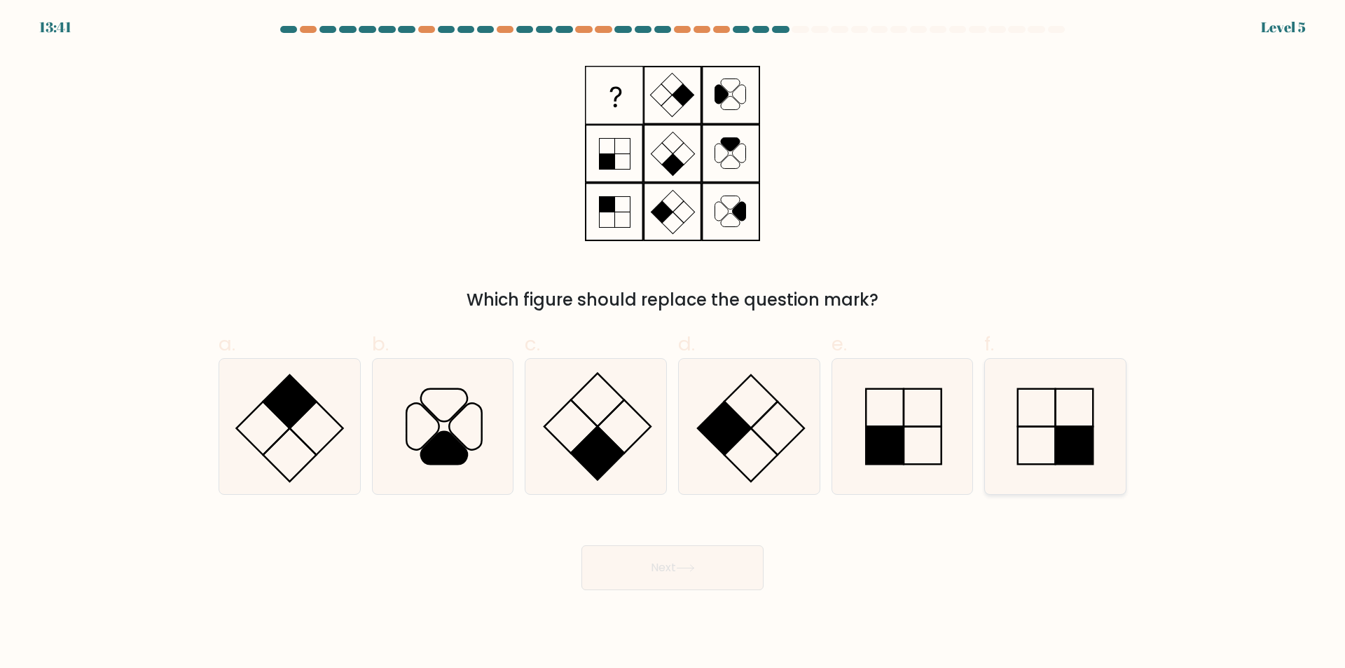
click at [1082, 445] on rect at bounding box center [1075, 446] width 38 height 38
click at [673, 343] on input "f." at bounding box center [672, 338] width 1 height 9
radio input "true"
click at [703, 579] on button "Next" at bounding box center [672, 567] width 182 height 45
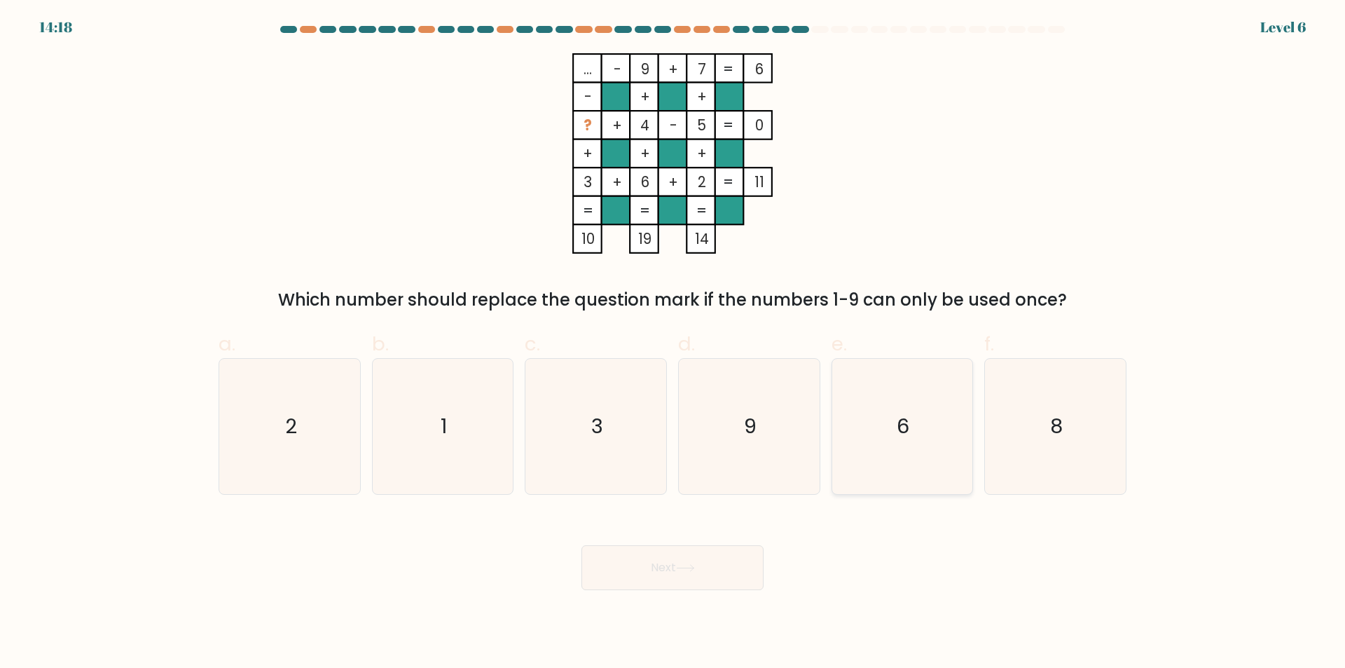
click at [888, 421] on icon "6" at bounding box center [901, 426] width 135 height 135
click at [673, 343] on input "e. 6" at bounding box center [672, 338] width 1 height 9
radio input "true"
drag, startPoint x: 1063, startPoint y: 445, endPoint x: 1051, endPoint y: 446, distance: 11.9
click at [1063, 446] on icon "8" at bounding box center [1055, 426] width 135 height 135
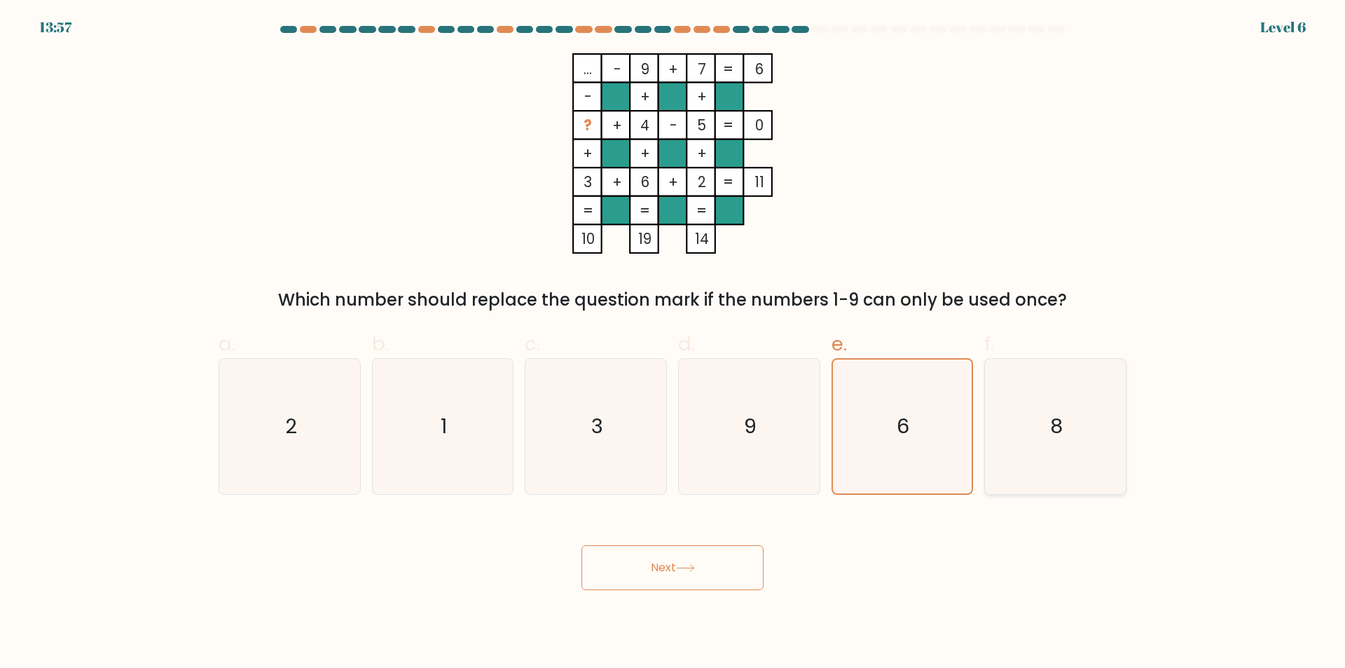
click at [673, 343] on input "f. 8" at bounding box center [672, 338] width 1 height 9
radio input "true"
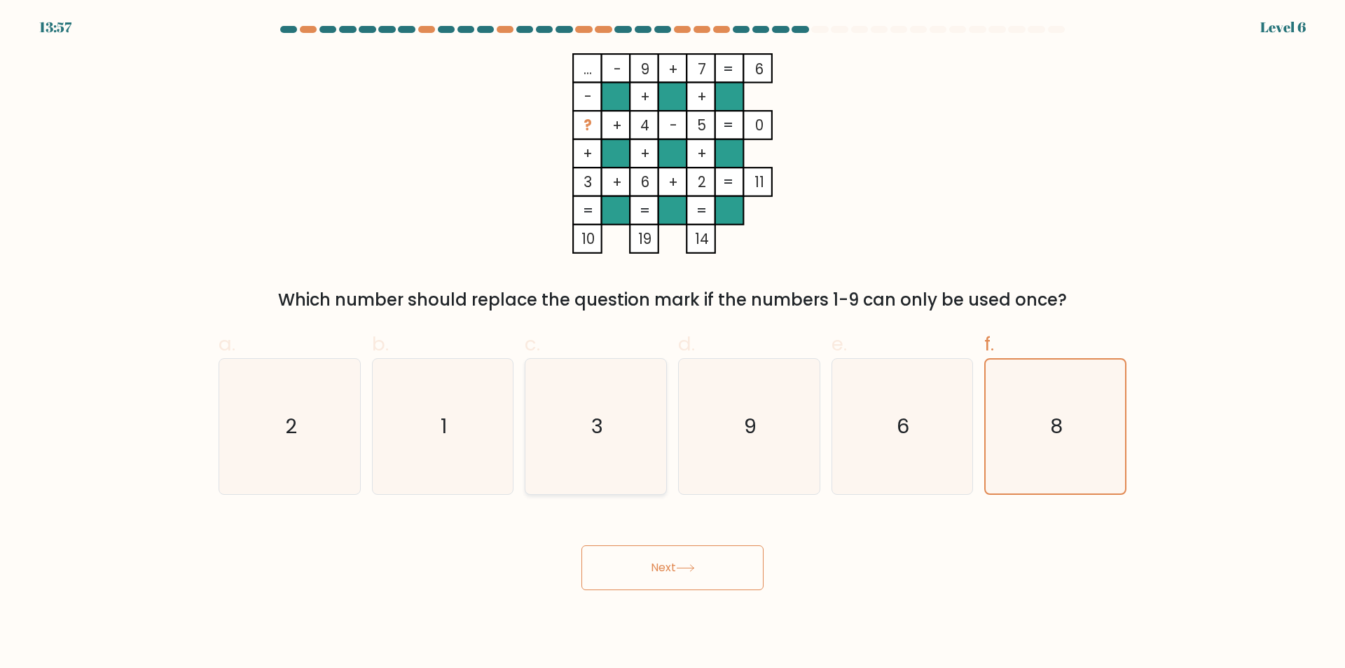
click at [650, 453] on icon "3" at bounding box center [595, 426] width 135 height 135
click at [672, 343] on input "c. 3" at bounding box center [672, 338] width 1 height 9
radio input "true"
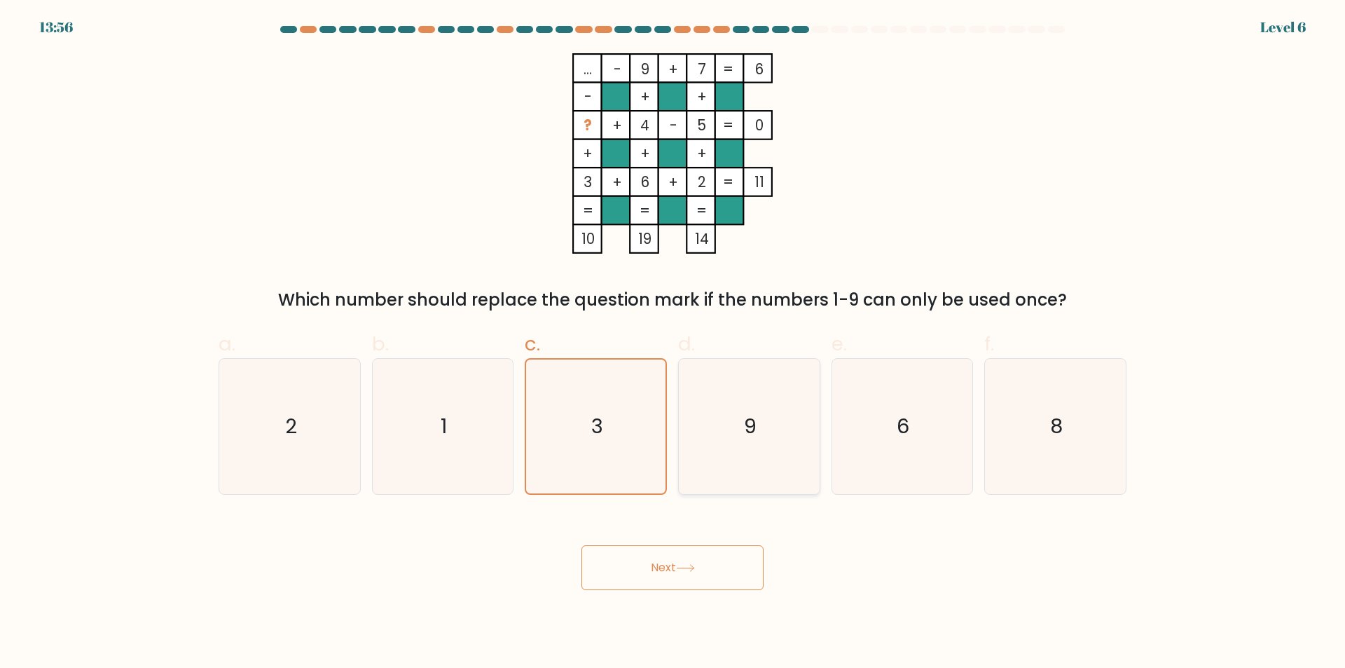
click at [750, 442] on icon "9" at bounding box center [749, 426] width 135 height 135
click at [673, 343] on input "d. 9" at bounding box center [672, 338] width 1 height 9
radio input "true"
drag, startPoint x: 1044, startPoint y: 384, endPoint x: 1017, endPoint y: 411, distance: 38.6
click at [1044, 384] on icon "8" at bounding box center [1055, 426] width 135 height 135
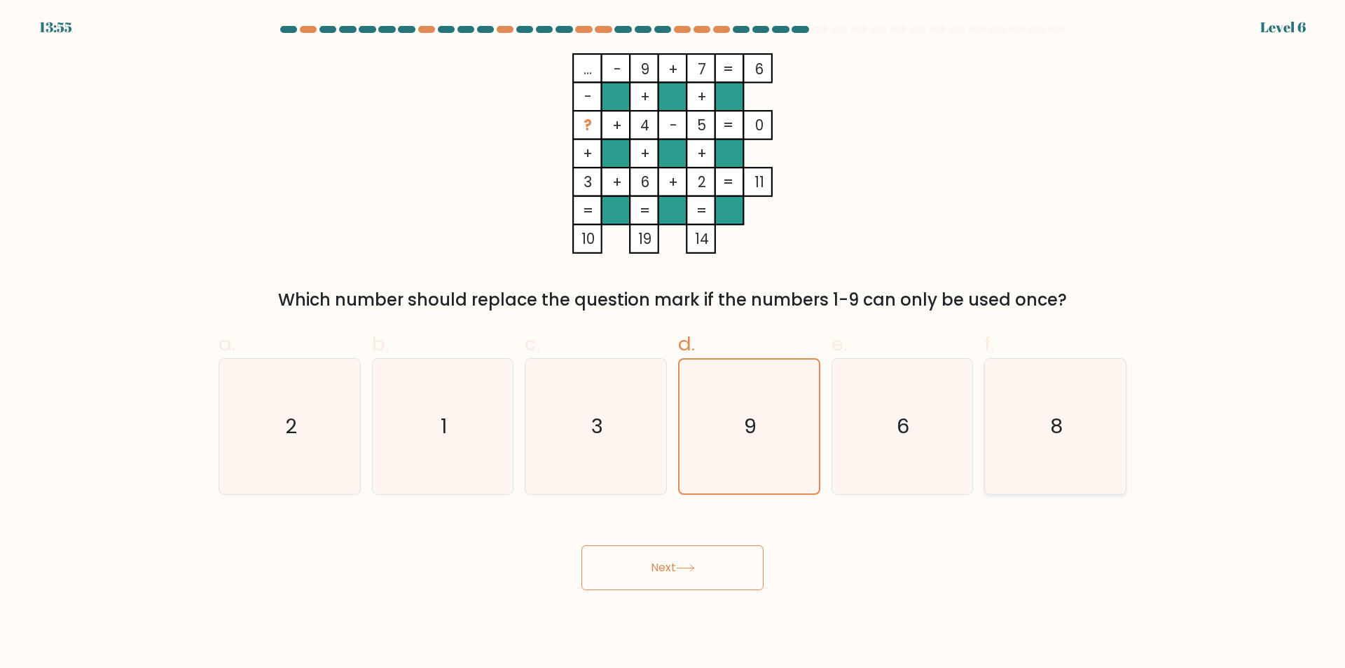
click at [673, 343] on input "f. 8" at bounding box center [672, 338] width 1 height 9
radio input "true"
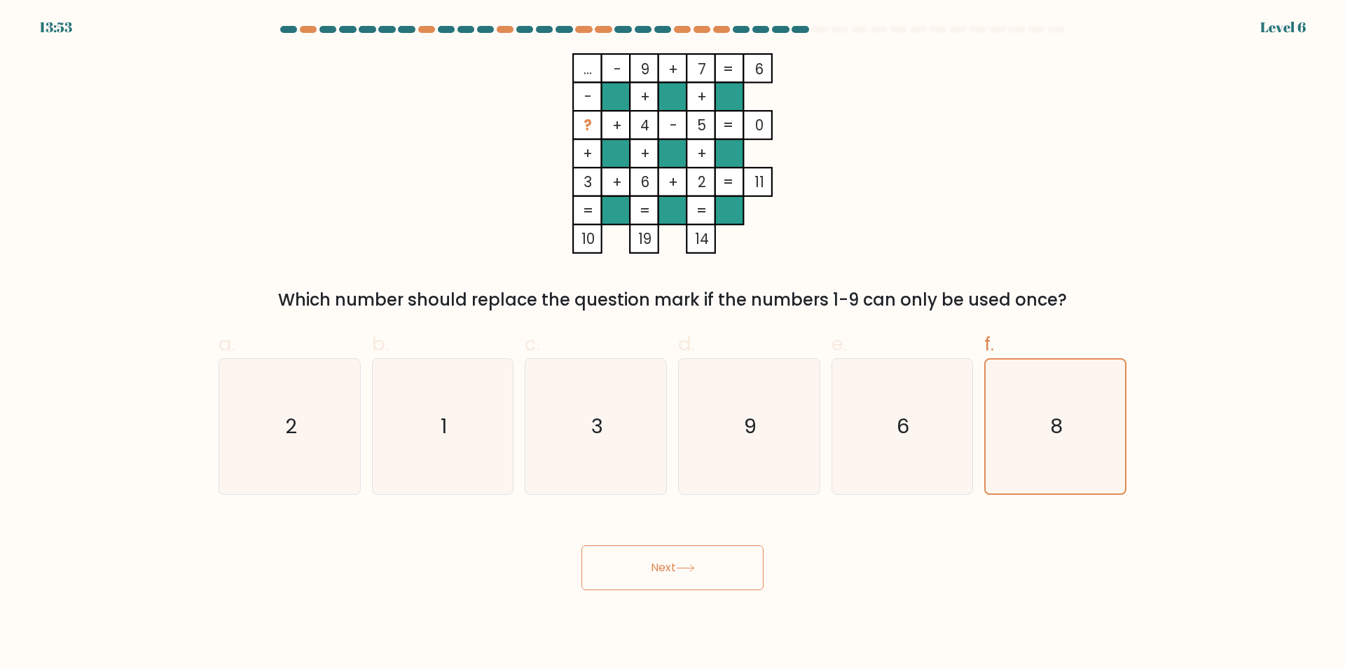
click at [707, 566] on button "Next" at bounding box center [672, 567] width 182 height 45
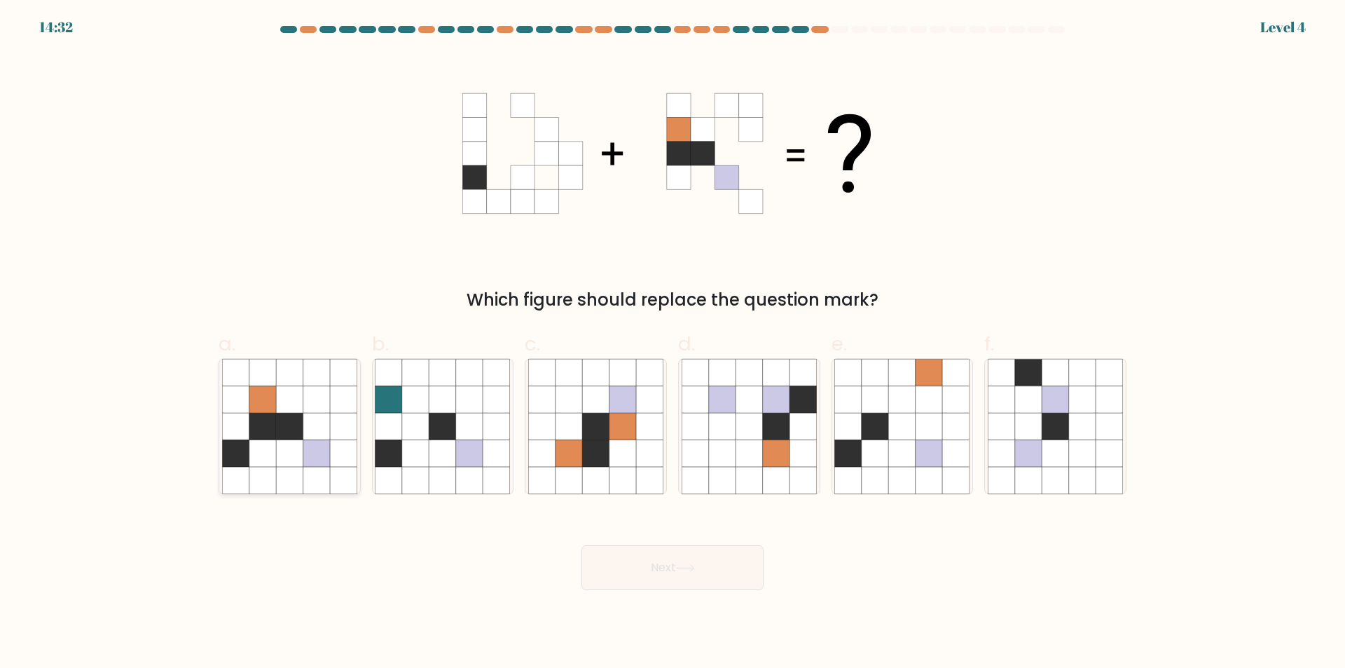
click at [256, 450] on icon at bounding box center [262, 453] width 27 height 27
click at [672, 343] on input "a." at bounding box center [672, 338] width 1 height 9
radio input "true"
click at [634, 570] on button "Next" at bounding box center [672, 567] width 182 height 45
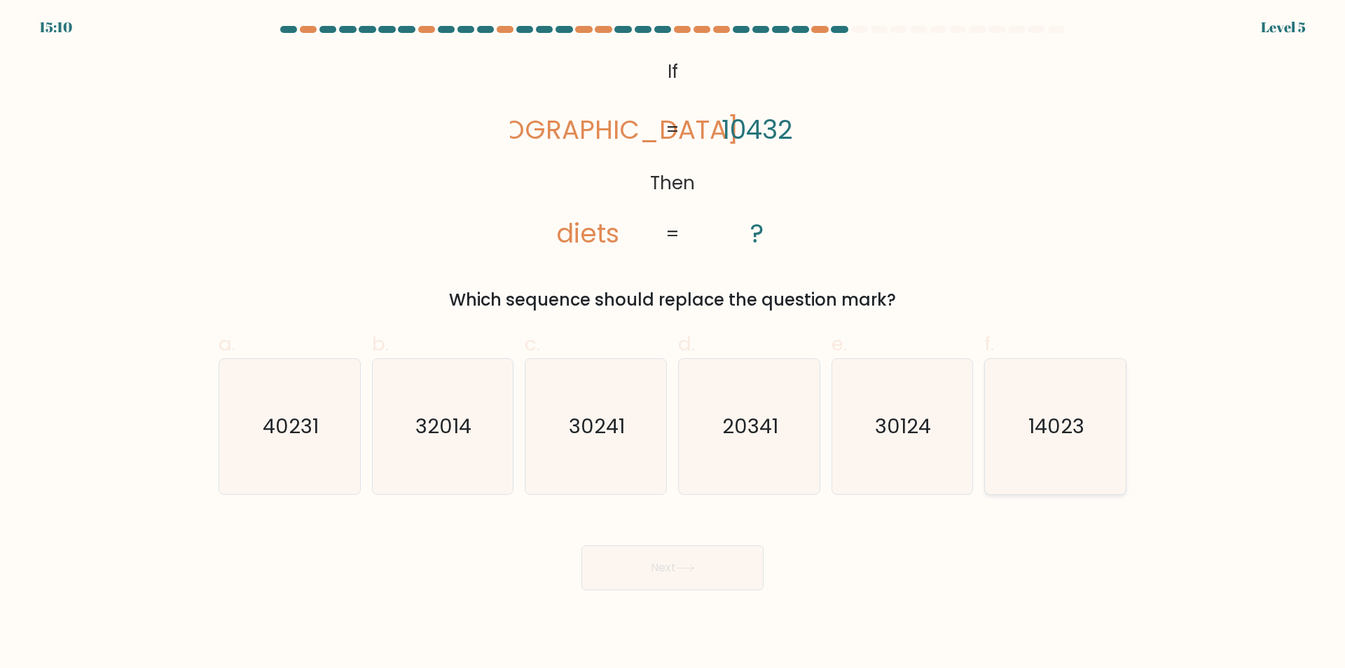
click at [1048, 439] on text "14023" at bounding box center [1057, 427] width 56 height 28
click at [673, 343] on input "f. 14023" at bounding box center [672, 338] width 1 height 9
radio input "true"
click at [633, 574] on button "Next" at bounding box center [672, 567] width 182 height 45
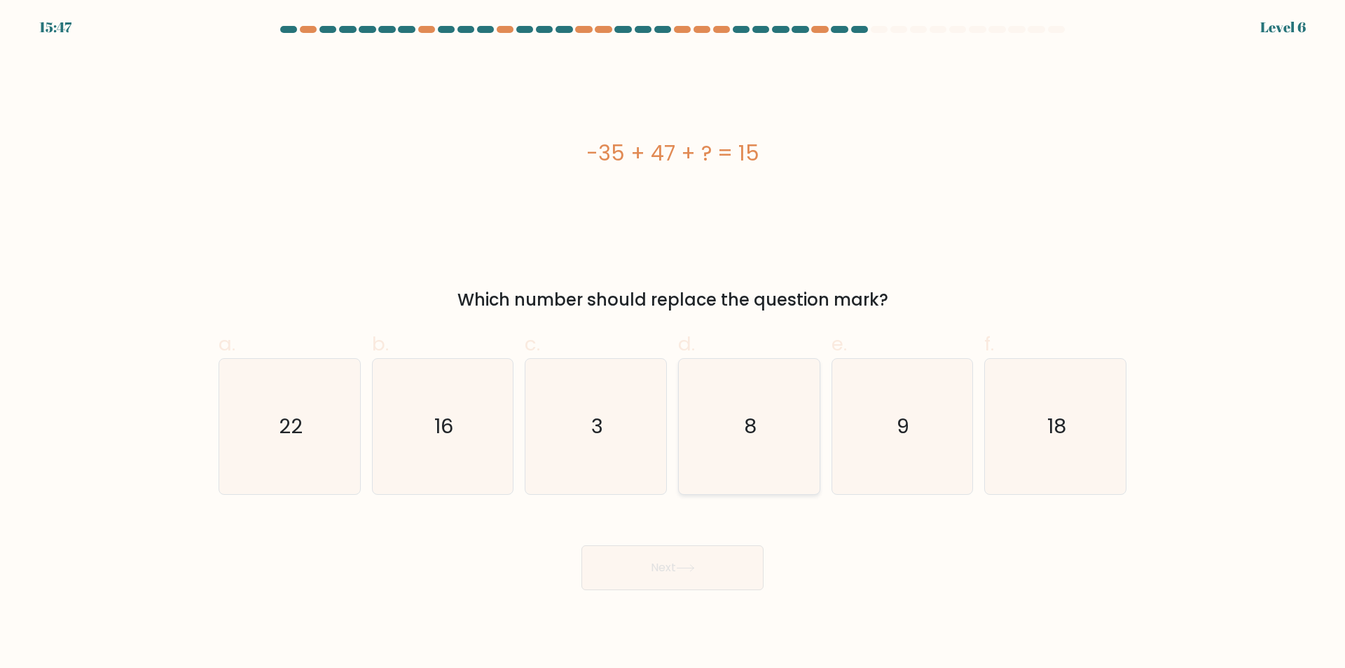
click at [775, 449] on icon "8" at bounding box center [749, 426] width 135 height 135
click at [673, 343] on input "d. 8" at bounding box center [672, 338] width 1 height 9
radio input "true"
click at [644, 568] on button "Next" at bounding box center [672, 567] width 182 height 45
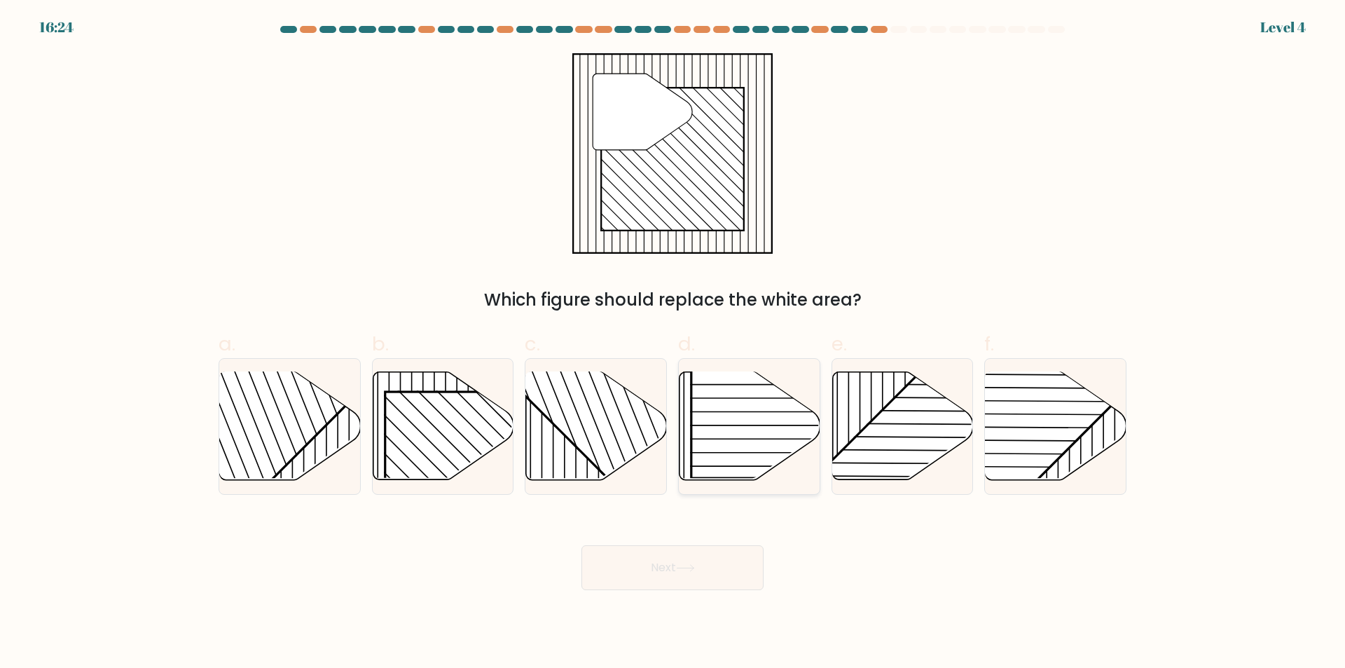
click at [759, 451] on rect at bounding box center [792, 377] width 202 height 202
click at [673, 343] on input "d." at bounding box center [672, 338] width 1 height 9
radio input "true"
click at [702, 562] on button "Next" at bounding box center [672, 567] width 182 height 45
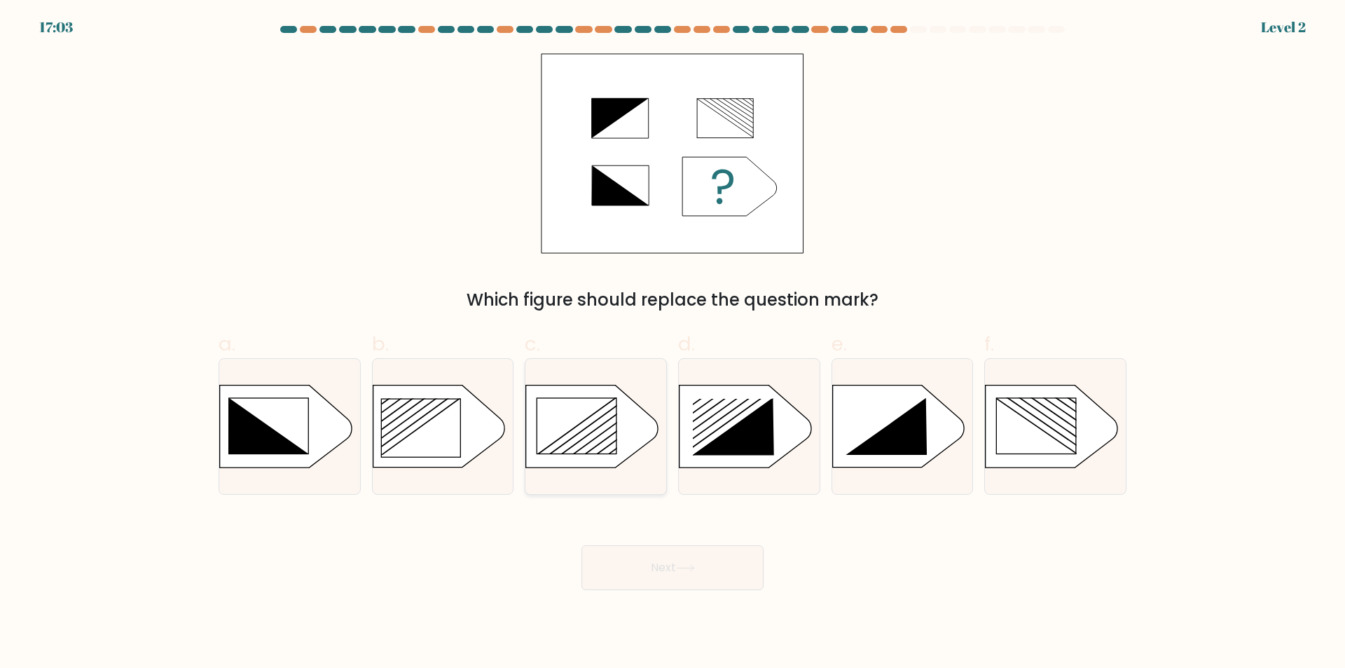
click at [587, 438] on rect at bounding box center [576, 425] width 79 height 55
click at [672, 343] on input "c." at bounding box center [672, 338] width 1 height 9
radio input "true"
click at [614, 552] on button "Next" at bounding box center [672, 567] width 182 height 45
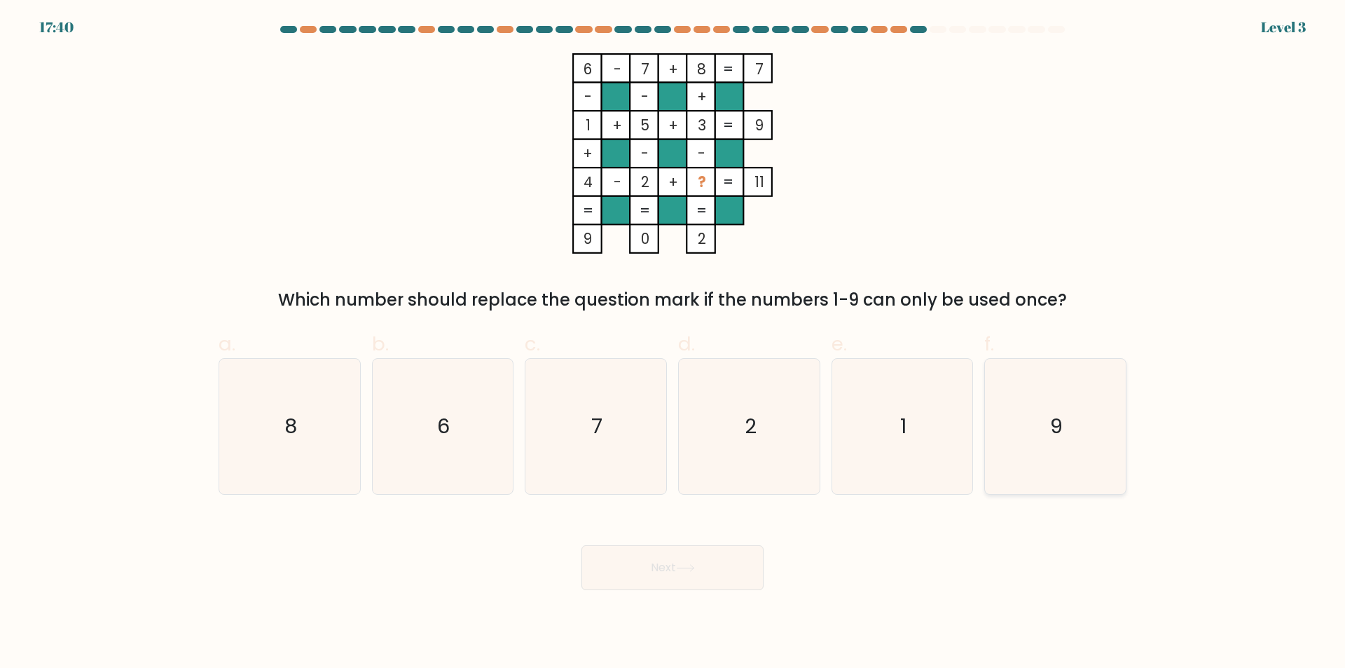
click at [1088, 430] on icon "9" at bounding box center [1055, 426] width 135 height 135
click at [673, 343] on input "f. 9" at bounding box center [672, 338] width 1 height 9
radio input "true"
click at [719, 561] on button "Next" at bounding box center [672, 567] width 182 height 45
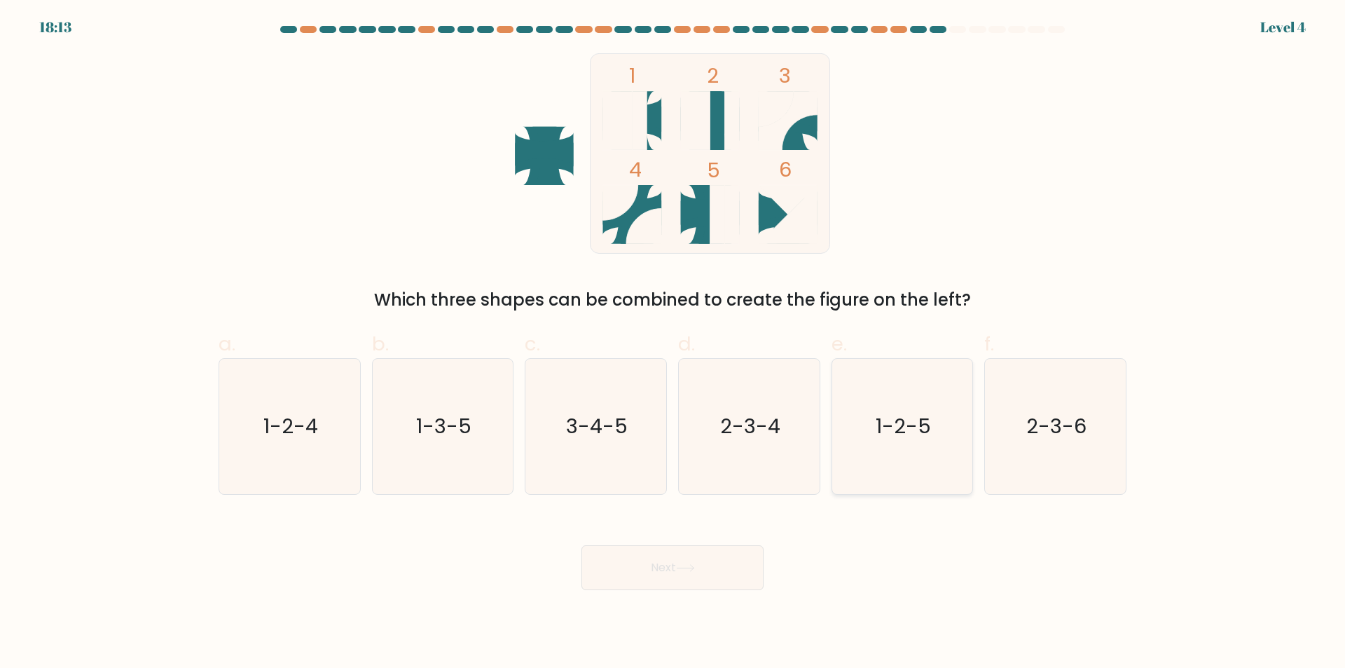
drag, startPoint x: 908, startPoint y: 407, endPoint x: 904, endPoint y: 424, distance: 17.9
click at [909, 407] on icon "1-2-5" at bounding box center [901, 426] width 135 height 135
click at [673, 343] on input "e. 1-2-5" at bounding box center [672, 338] width 1 height 9
radio input "true"
click at [679, 576] on button "Next" at bounding box center [672, 567] width 182 height 45
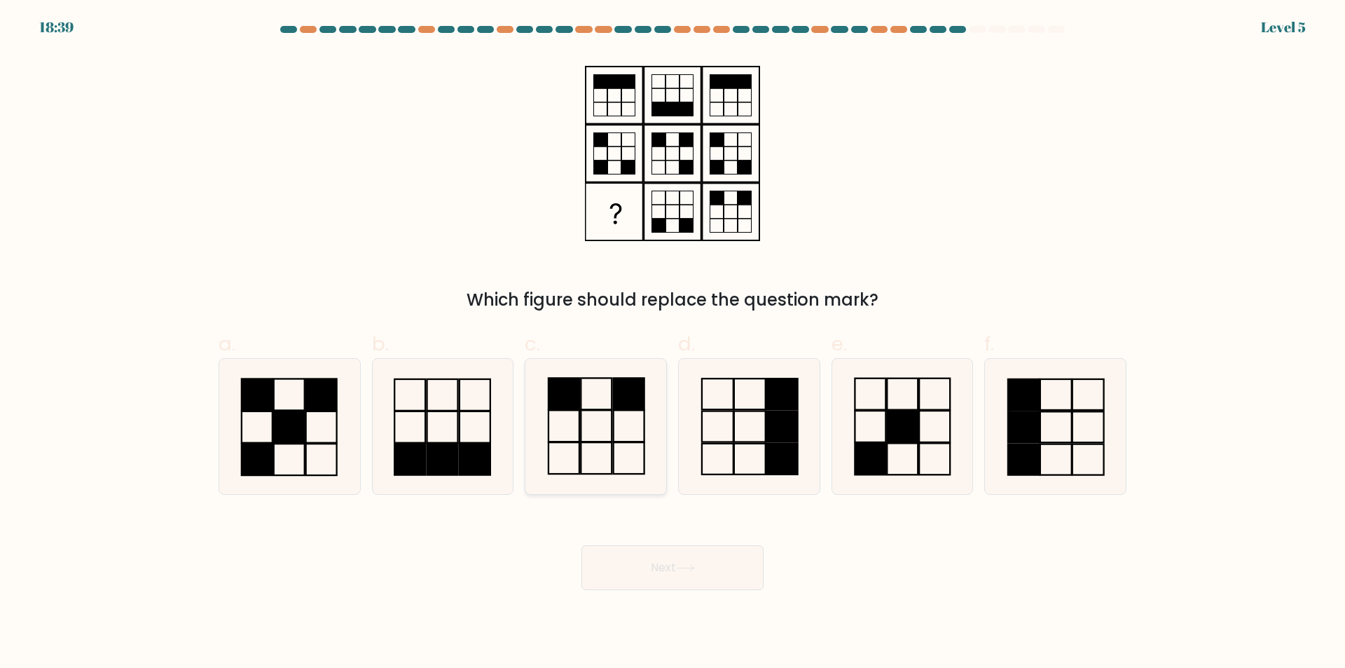
click at [631, 428] on icon at bounding box center [595, 426] width 135 height 135
click at [672, 343] on input "c." at bounding box center [672, 338] width 1 height 9
radio input "true"
click at [674, 564] on button "Next" at bounding box center [672, 567] width 182 height 45
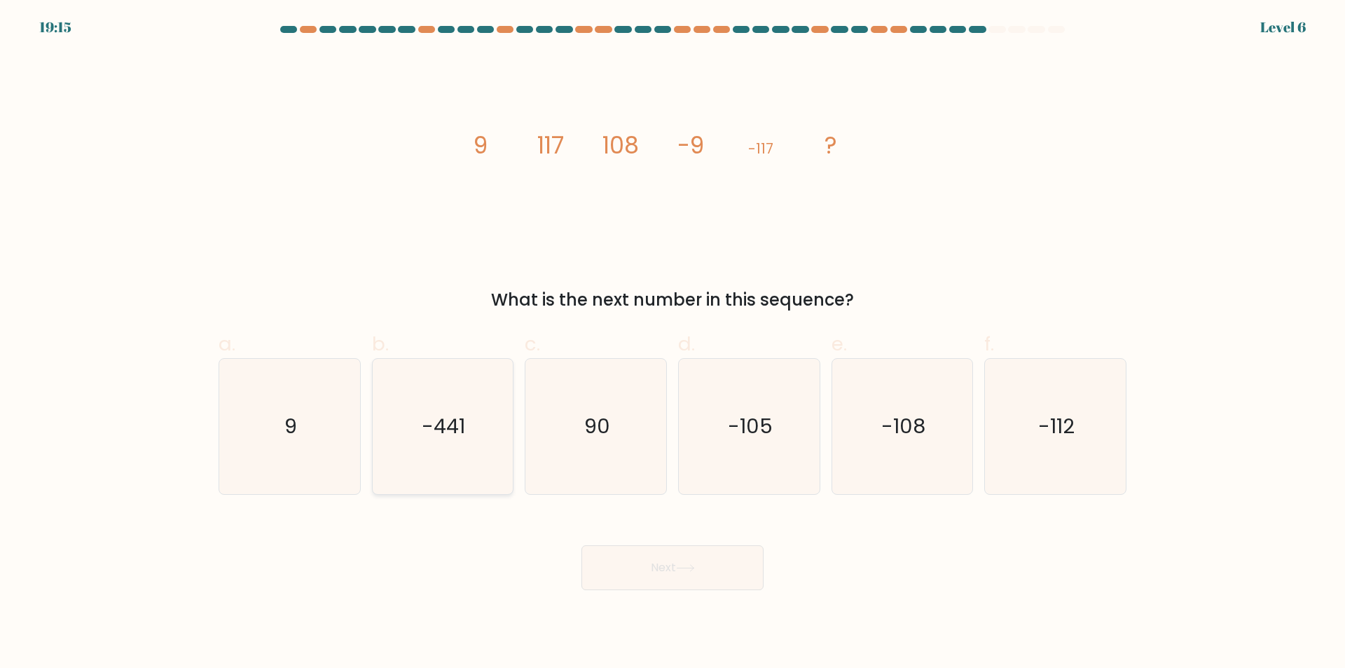
click at [483, 455] on icon "-441" at bounding box center [442, 426] width 135 height 135
click at [672, 343] on input "b. -441" at bounding box center [672, 338] width 1 height 9
radio input "true"
click at [679, 581] on button "Next" at bounding box center [672, 567] width 182 height 45
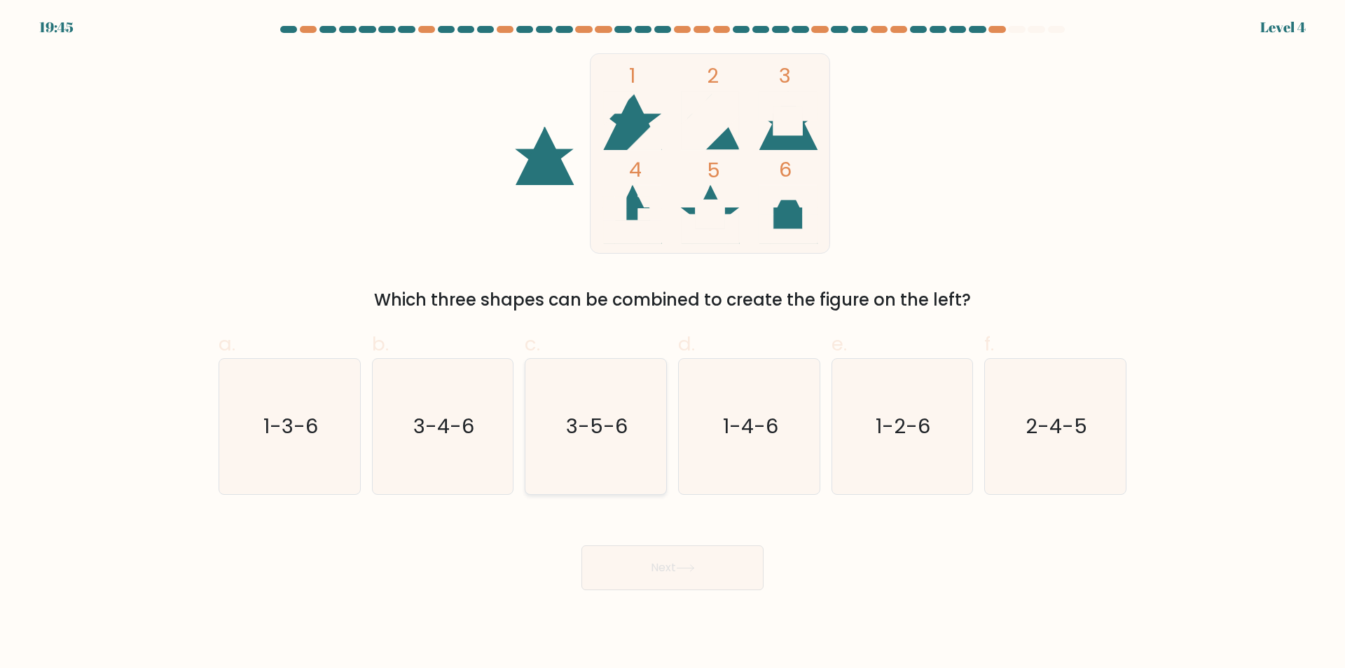
click at [642, 471] on icon "3-5-6" at bounding box center [595, 426] width 135 height 135
click at [672, 343] on input "c. 3-5-6" at bounding box center [672, 338] width 1 height 9
radio input "true"
click at [679, 569] on button "Next" at bounding box center [672, 567] width 182 height 45
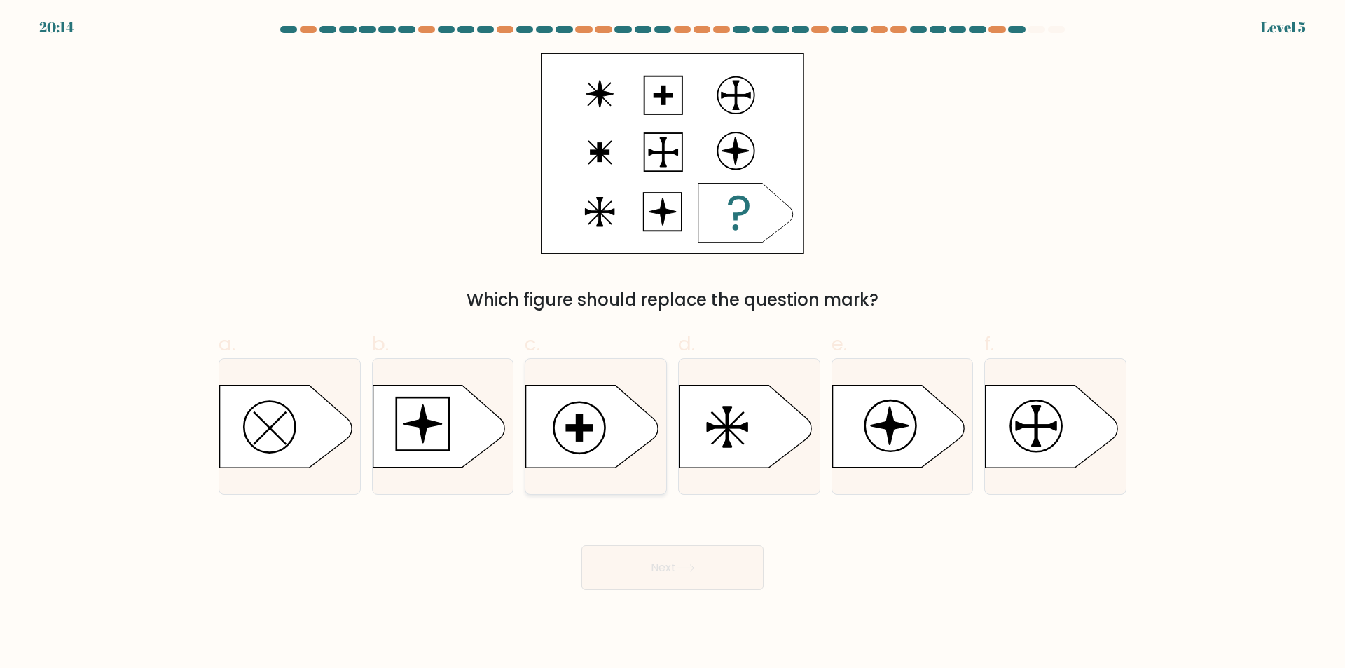
click at [594, 432] on icon at bounding box center [592, 426] width 132 height 82
click at [672, 343] on input "c." at bounding box center [672, 338] width 1 height 9
radio input "true"
click at [683, 581] on button "Next" at bounding box center [672, 567] width 182 height 45
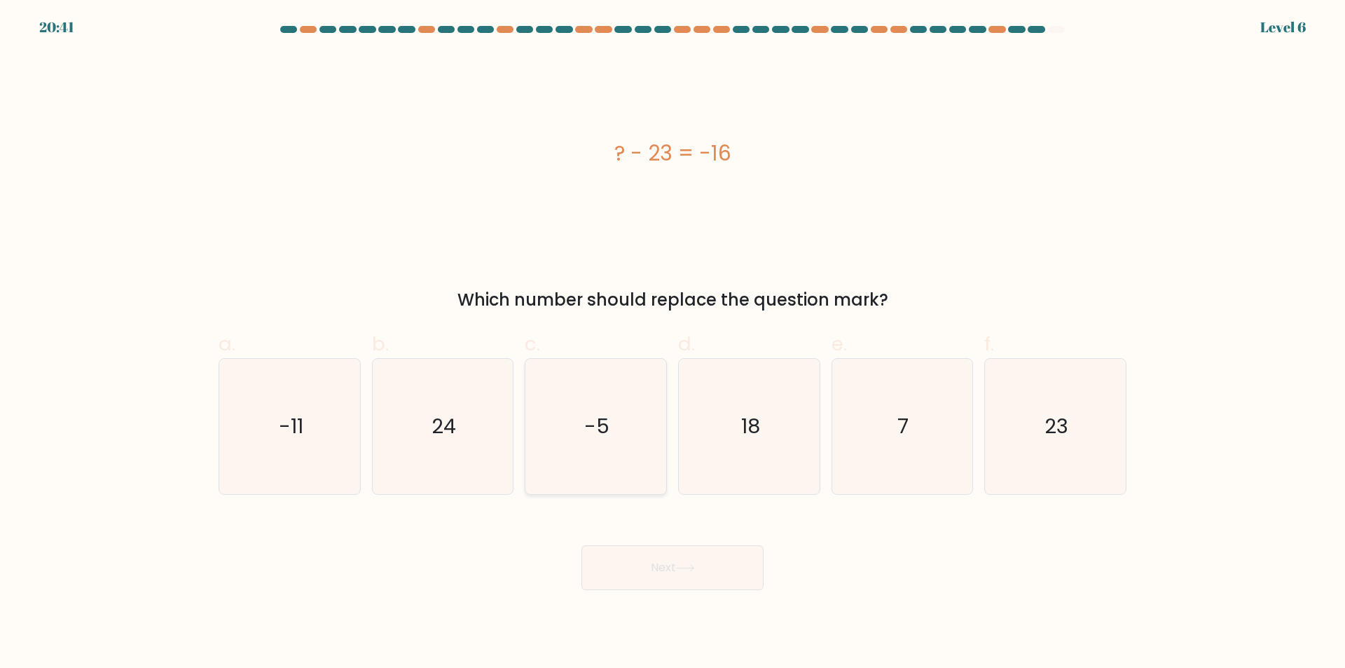
click at [582, 428] on icon "-5" at bounding box center [595, 426] width 135 height 135
click at [672, 343] on input "c. -5" at bounding box center [672, 338] width 1 height 9
radio input "true"
click at [663, 567] on button "Next" at bounding box center [672, 567] width 182 height 45
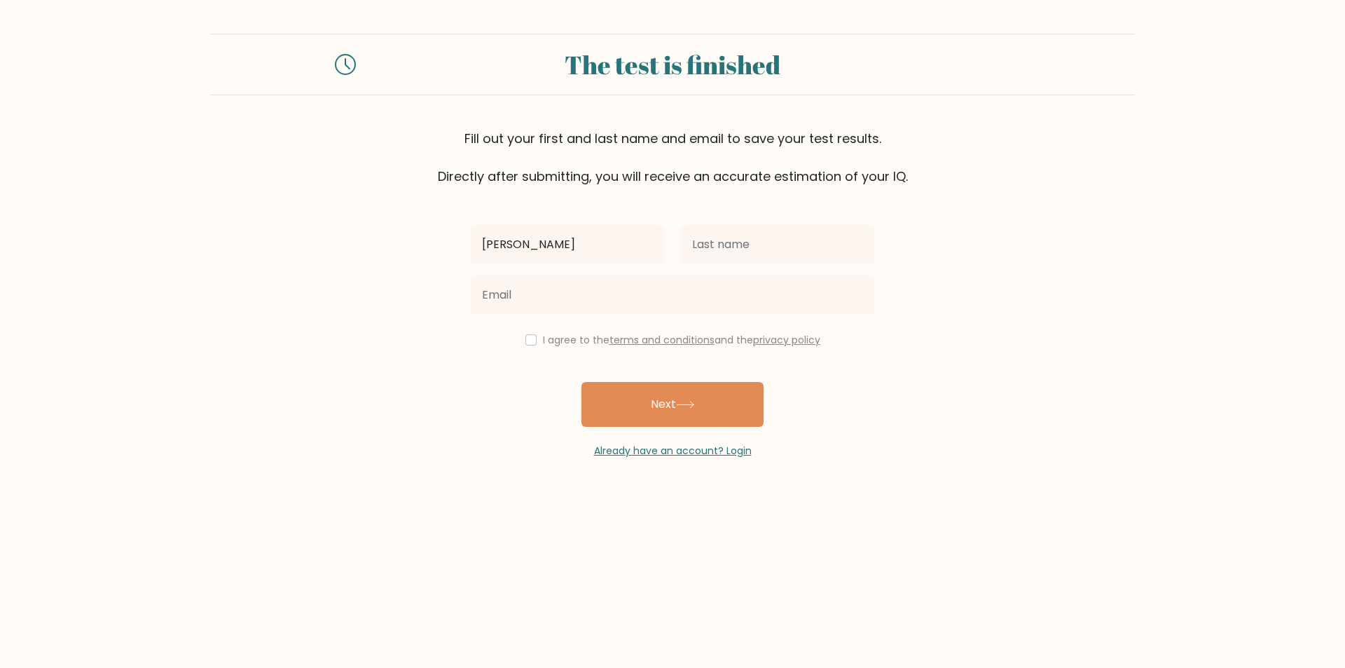
type input "MARYJANE"
click at [780, 244] on input "text" at bounding box center [777, 244] width 193 height 39
type input "DACARA"
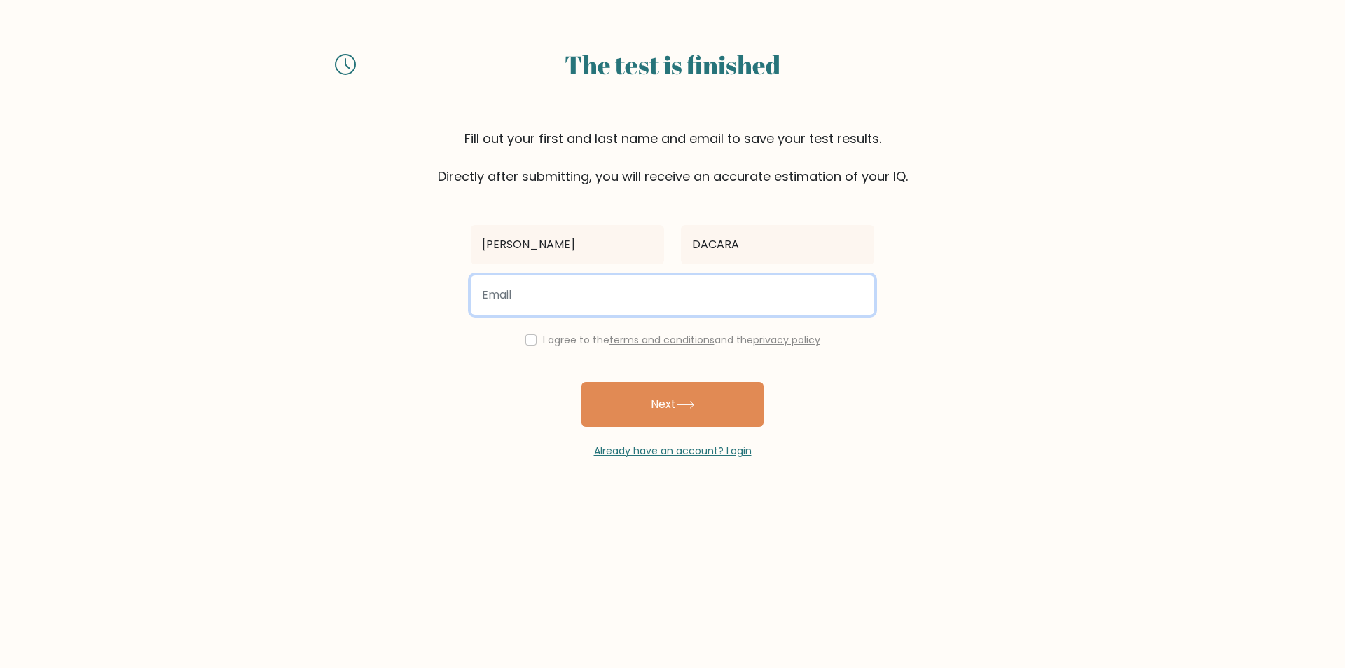
click at [626, 305] on input "email" at bounding box center [672, 294] width 403 height 39
type input "mjdacara1994@gmail.com"
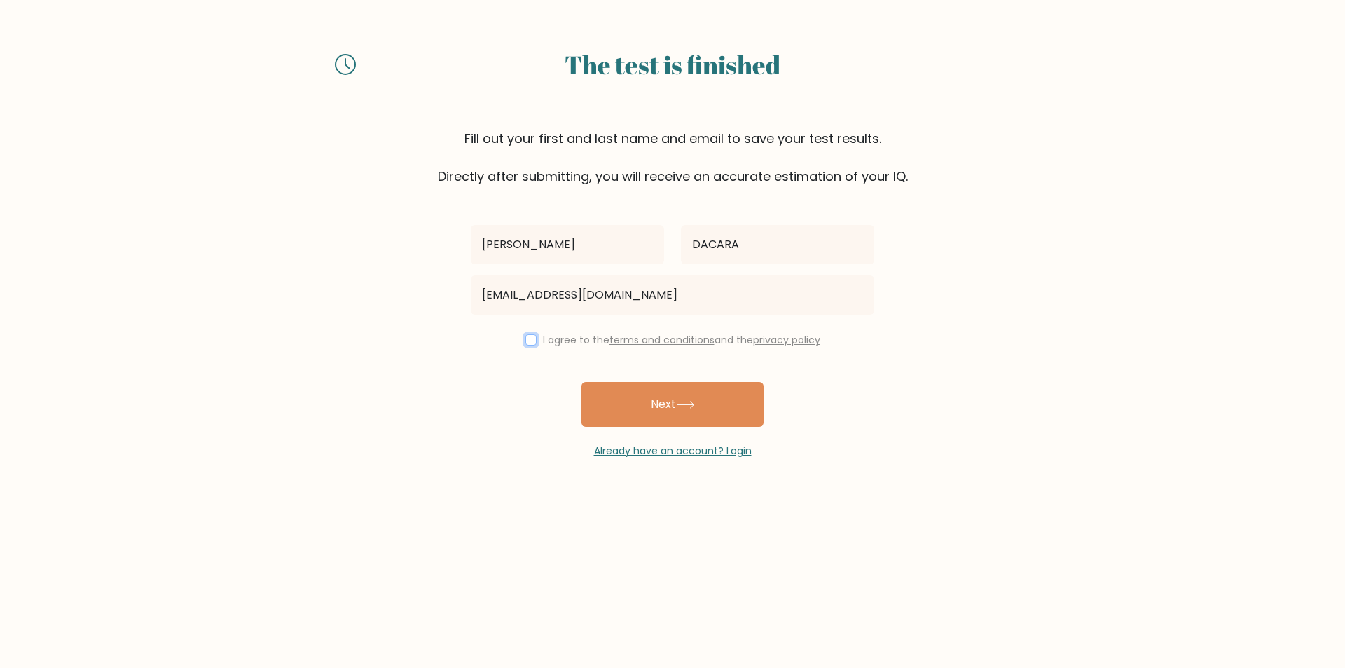
click at [532, 342] on input "checkbox" at bounding box center [530, 339] width 11 height 11
checkbox input "true"
click at [679, 420] on button "Next" at bounding box center [672, 404] width 182 height 45
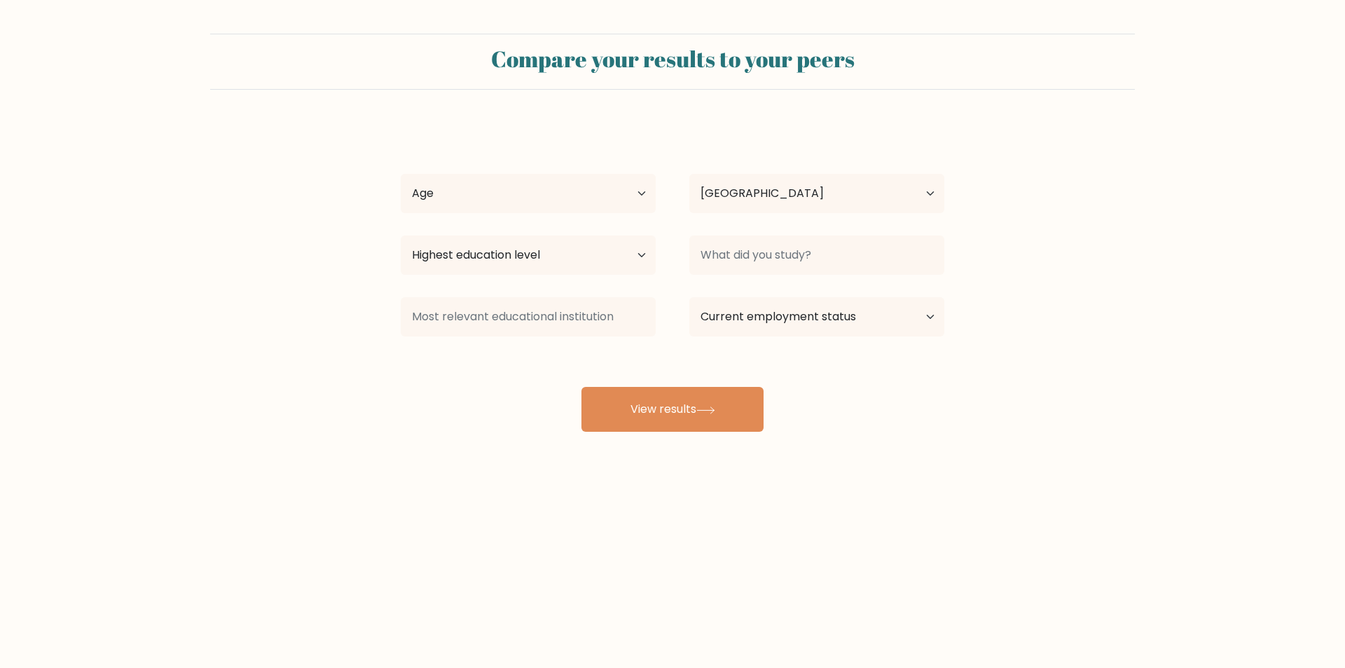
select select "PH"
